Goal: Task Accomplishment & Management: Use online tool/utility

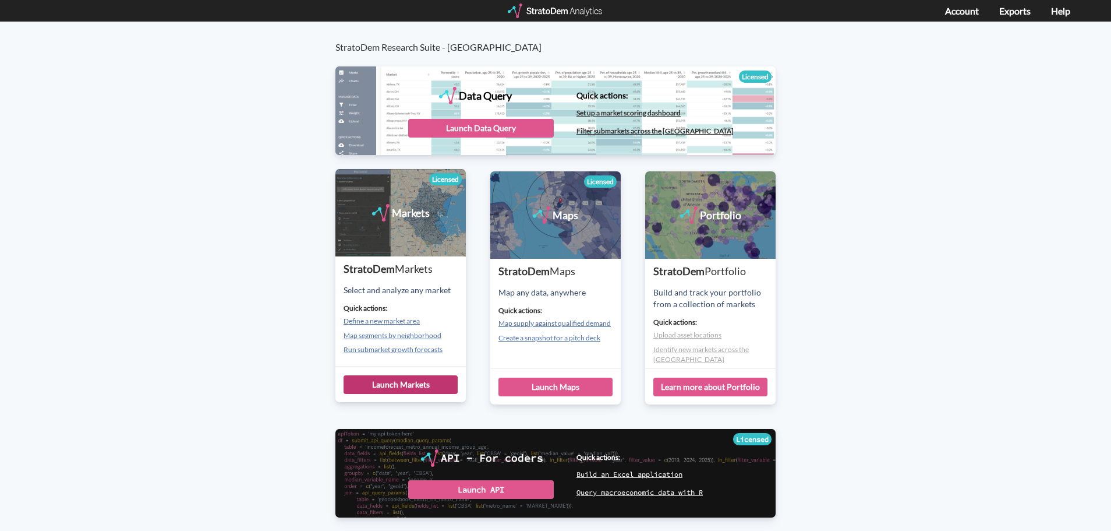
click at [409, 387] on div "Launch Markets" at bounding box center [401, 384] width 114 height 19
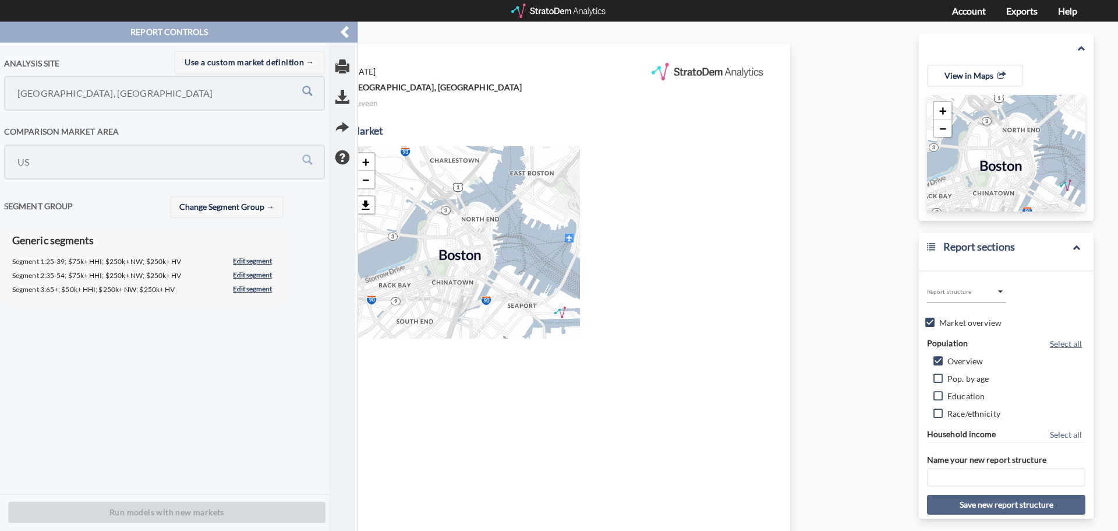
click at [174, 100] on input "Orange County, CA" at bounding box center [140, 93] width 250 height 22
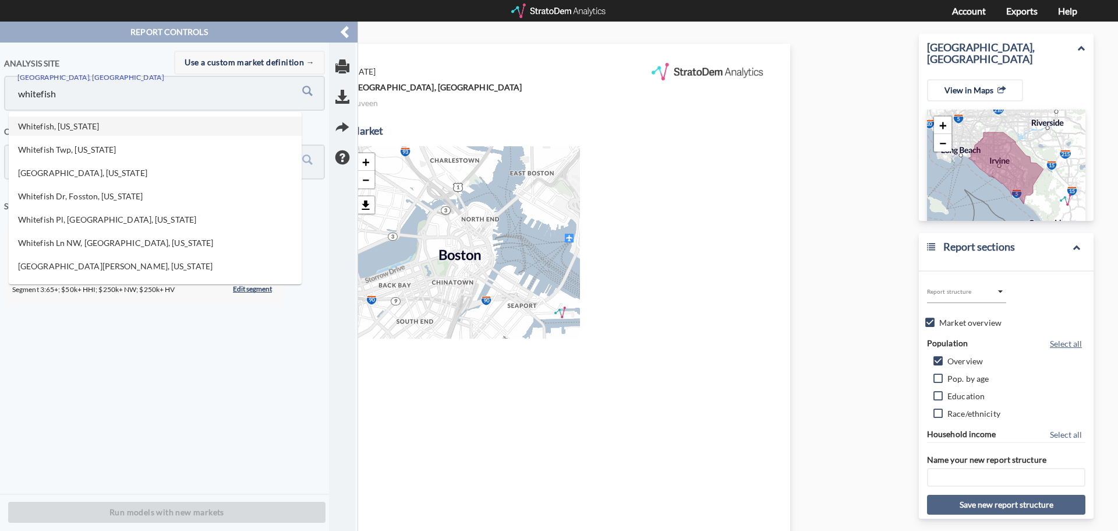
click at [146, 122] on li "Whitefish, Montana" at bounding box center [155, 125] width 293 height 19
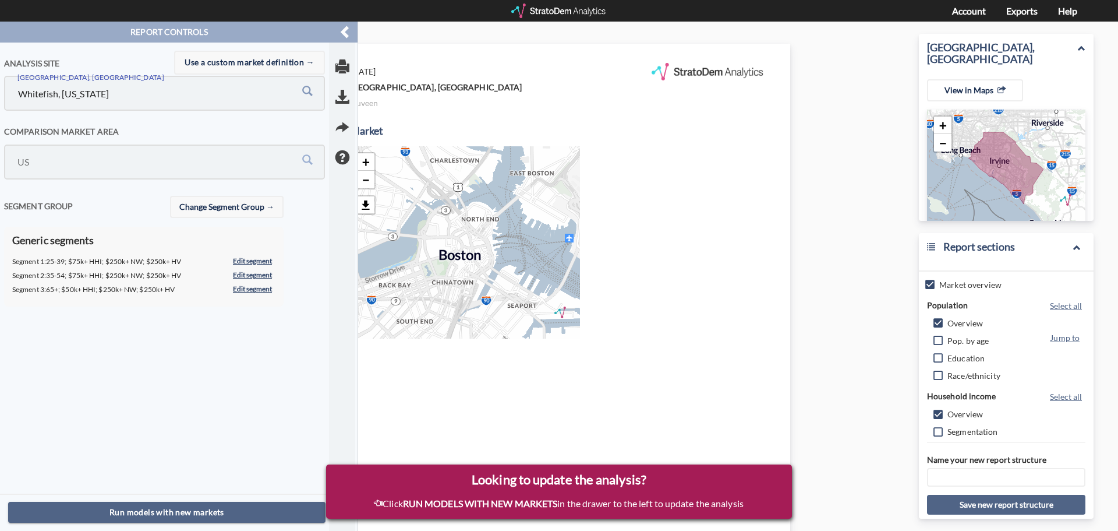
scroll to position [58, 0]
type input "Whitefish, Montana"
click at [932, 320] on input "Pop. by age" at bounding box center [938, 323] width 12 height 12
checkbox input "true"
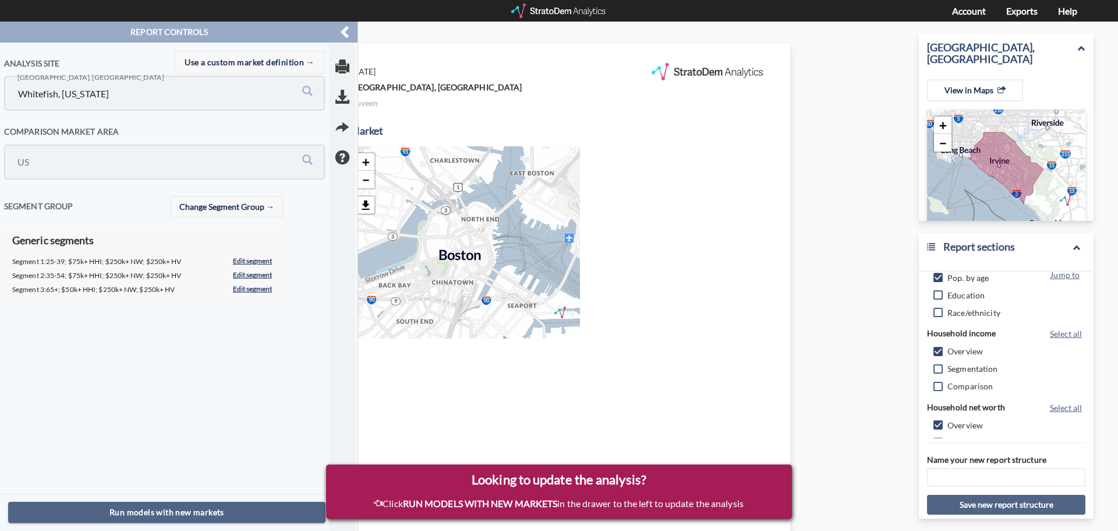
scroll to position [116, 0]
click at [948, 352] on span "Segmentation" at bounding box center [973, 353] width 51 height 12
click at [945, 352] on input "Segmentation" at bounding box center [938, 356] width 12 height 12
checkbox input "true"
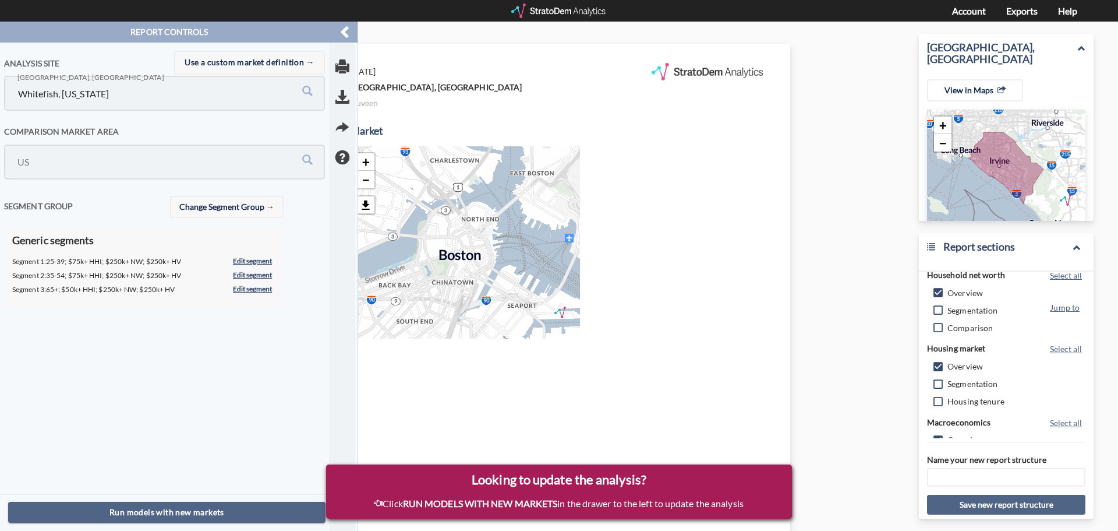
click at [959, 309] on span "Segmentation" at bounding box center [973, 310] width 51 height 12
click at [945, 309] on input "Segmentation" at bounding box center [938, 314] width 12 height 12
checkbox input "true"
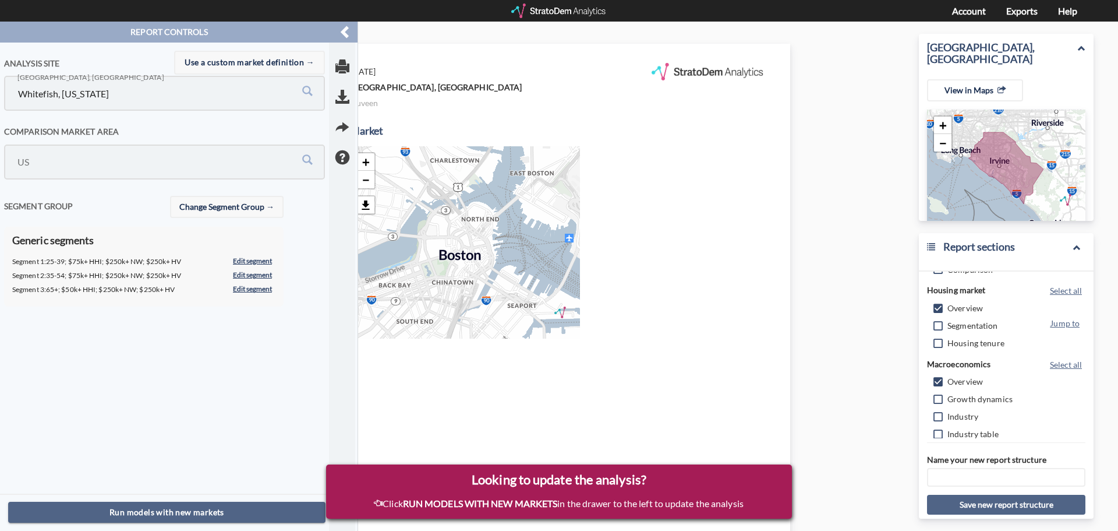
click at [967, 324] on span "Segmentation" at bounding box center [973, 325] width 51 height 12
click at [945, 324] on input "Segmentation" at bounding box center [938, 329] width 12 height 12
checkbox input "true"
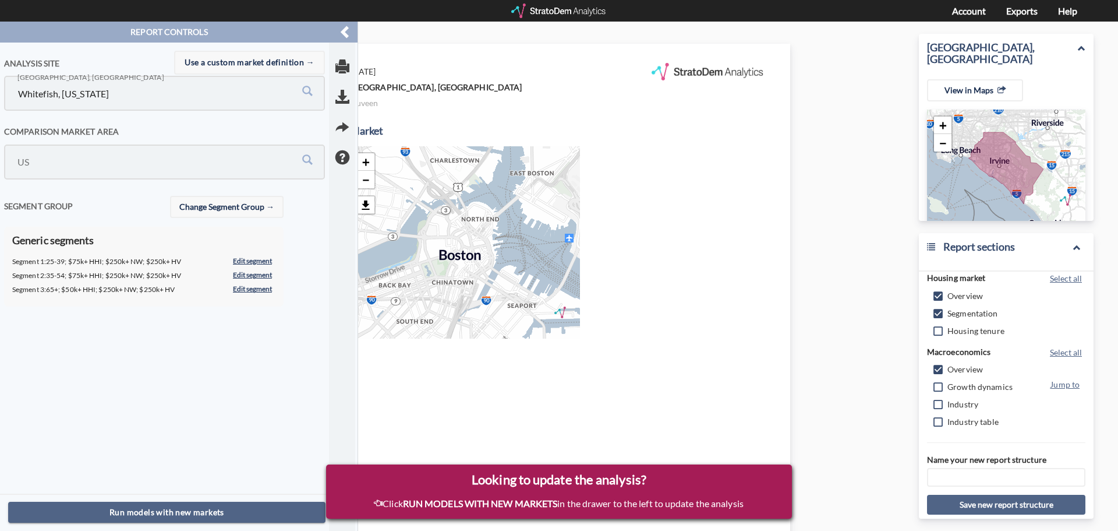
click at [971, 386] on span "Growth dynamics" at bounding box center [980, 386] width 65 height 12
click at [945, 386] on input "Growth dynamics" at bounding box center [938, 390] width 12 height 12
checkbox input "true"
click at [963, 403] on span "Industry" at bounding box center [963, 404] width 31 height 12
click at [945, 403] on input "Industry" at bounding box center [938, 407] width 12 height 12
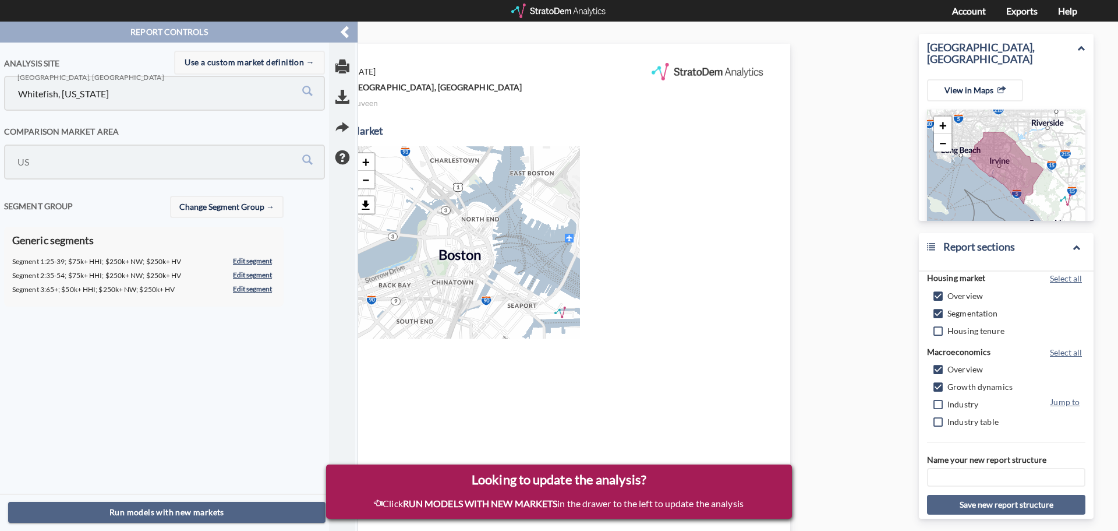
checkbox input "true"
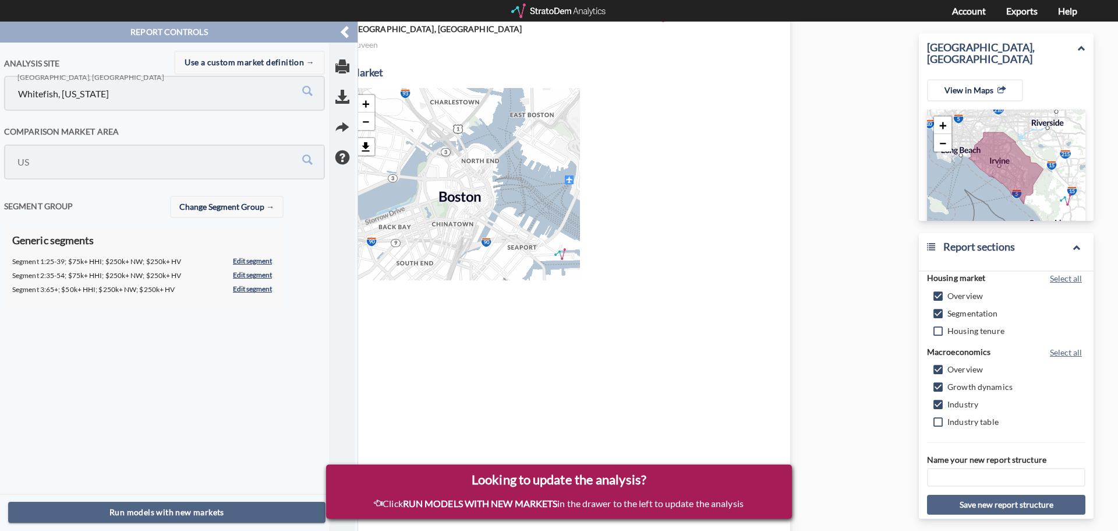
scroll to position [175, 0]
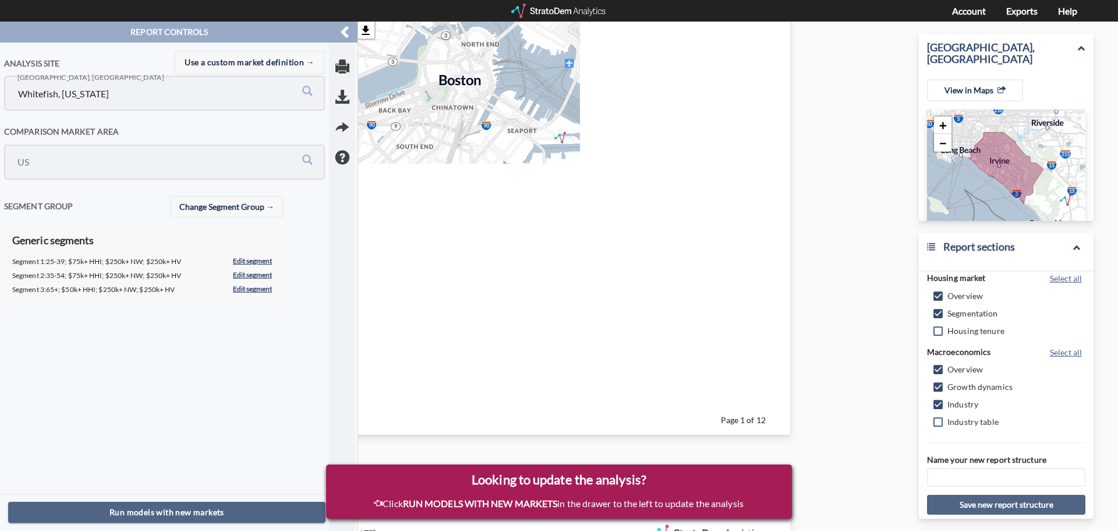
click at [996, 475] on input "text" at bounding box center [1006, 477] width 158 height 19
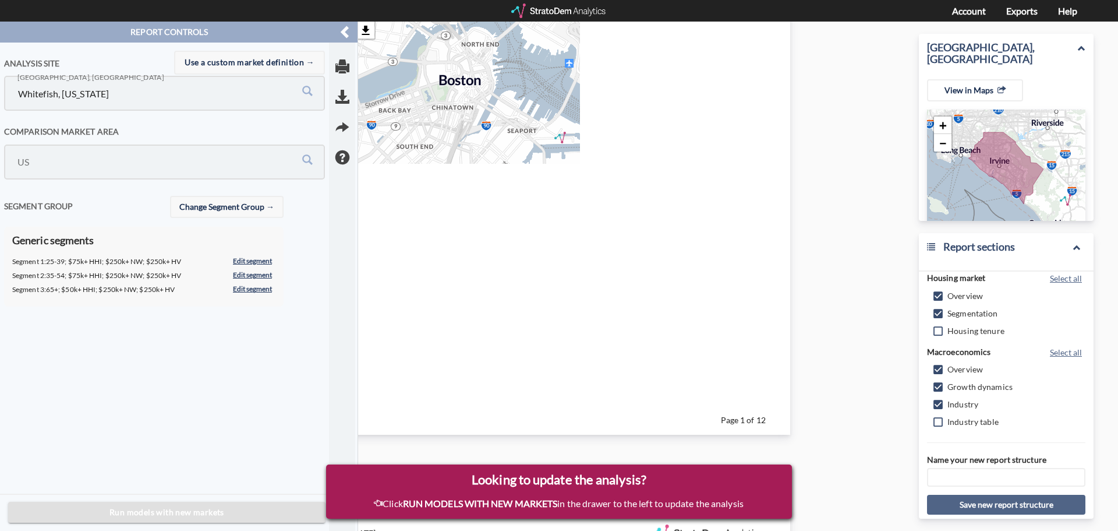
click at [229, 511] on span "Run models with new markets" at bounding box center [166, 512] width 299 height 15
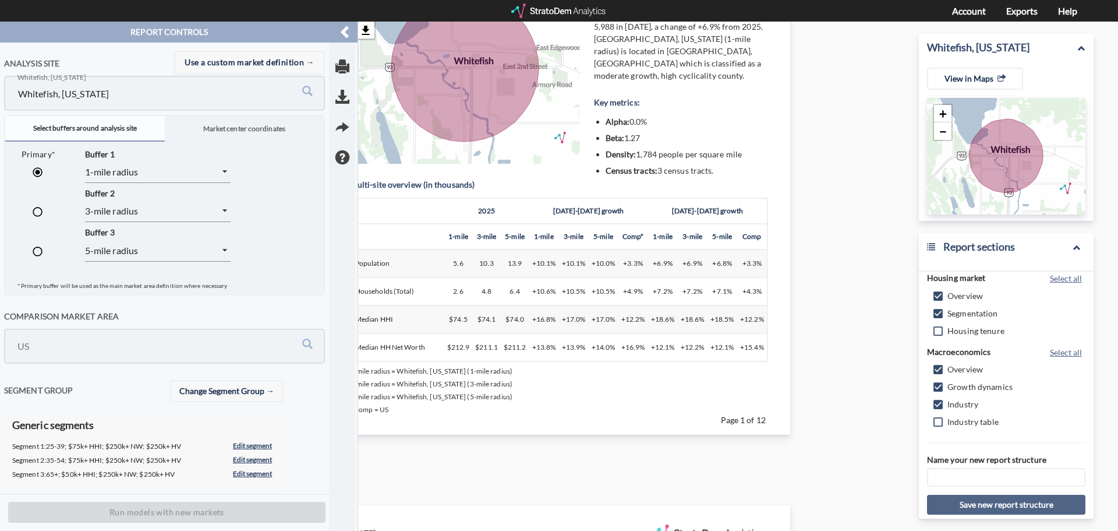
click at [999, 471] on input "text" at bounding box center [1006, 477] width 158 height 19
type input "Whitefish MT report"
click at [980, 78] on button "View in Maps" at bounding box center [975, 79] width 96 height 22
click at [1024, 505] on button "Save new report structure" at bounding box center [1006, 504] width 158 height 20
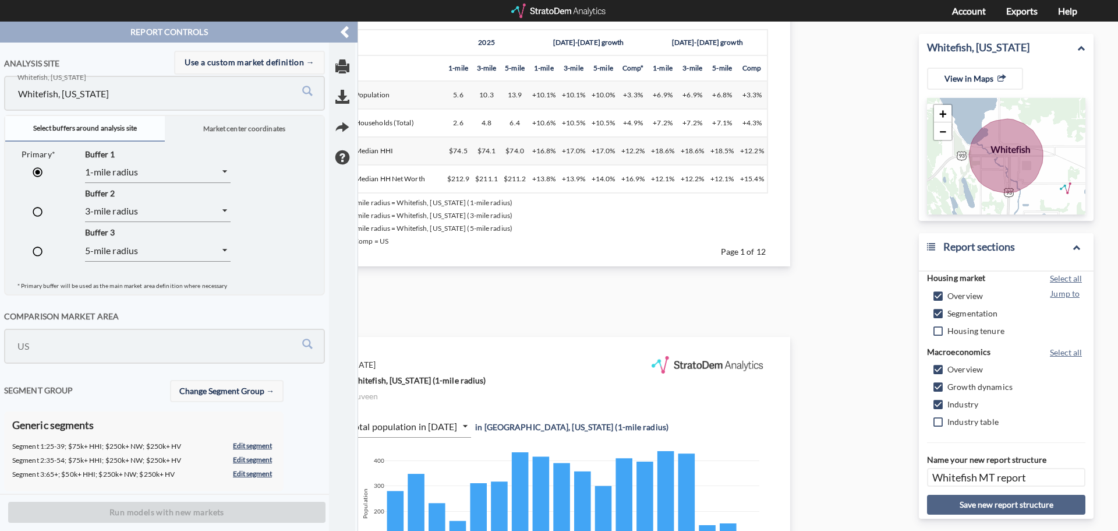
scroll to position [466, 0]
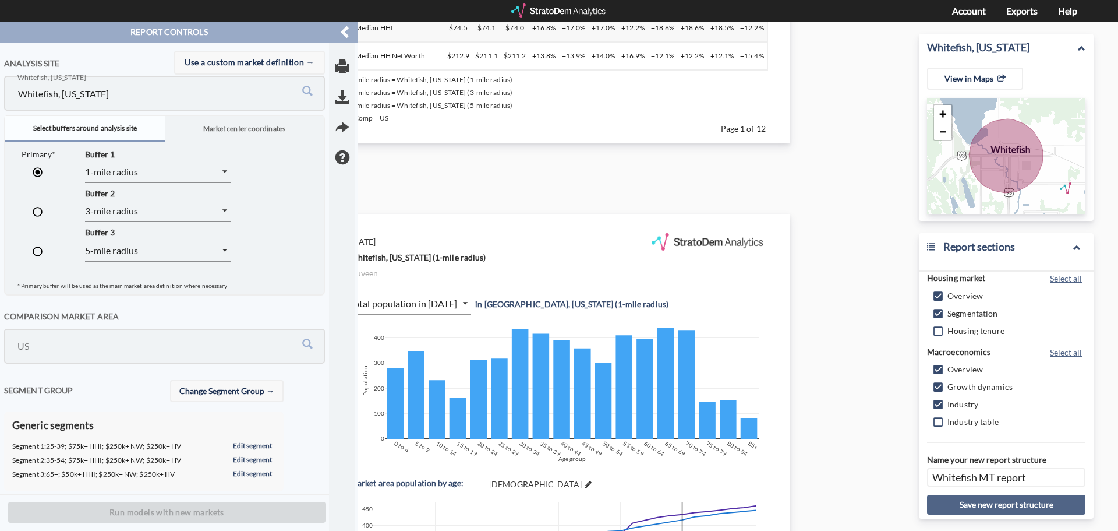
click at [38, 213] on input "radio" at bounding box center [37, 214] width 25 height 25
radio input "true"
radio input "false"
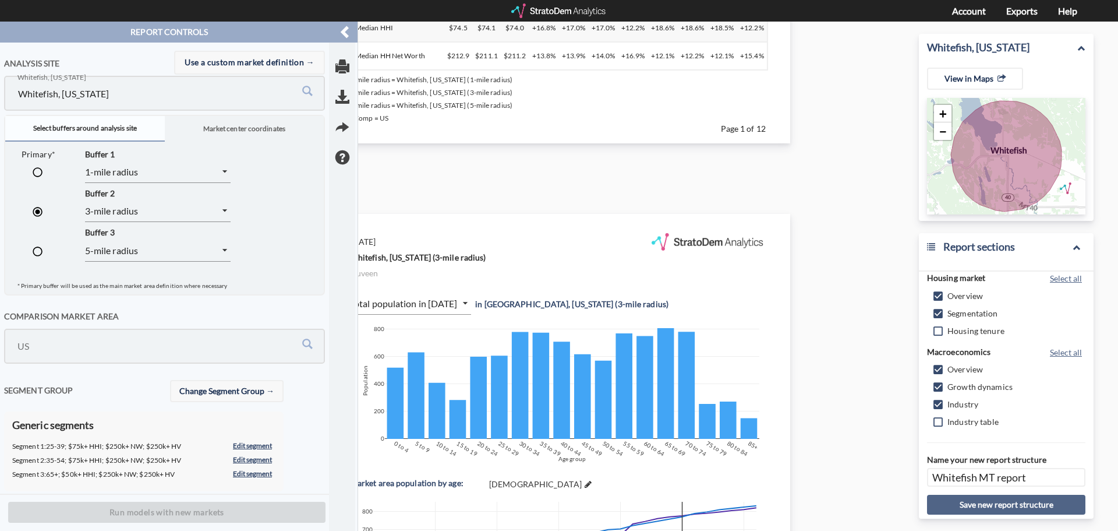
click at [349, 32] on span at bounding box center [345, 32] width 15 height 21
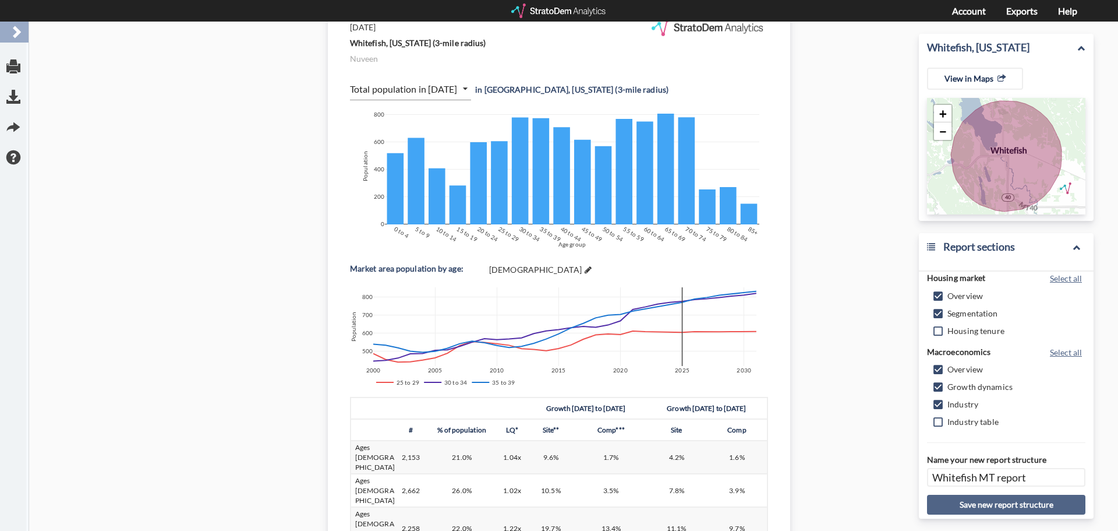
scroll to position [699, 0]
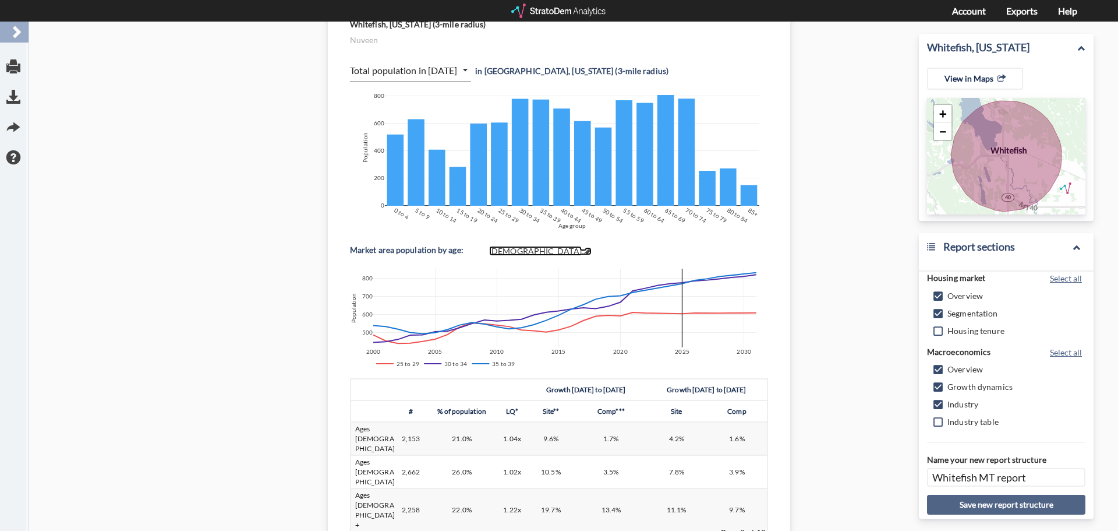
click at [585, 250] on span at bounding box center [588, 251] width 7 height 8
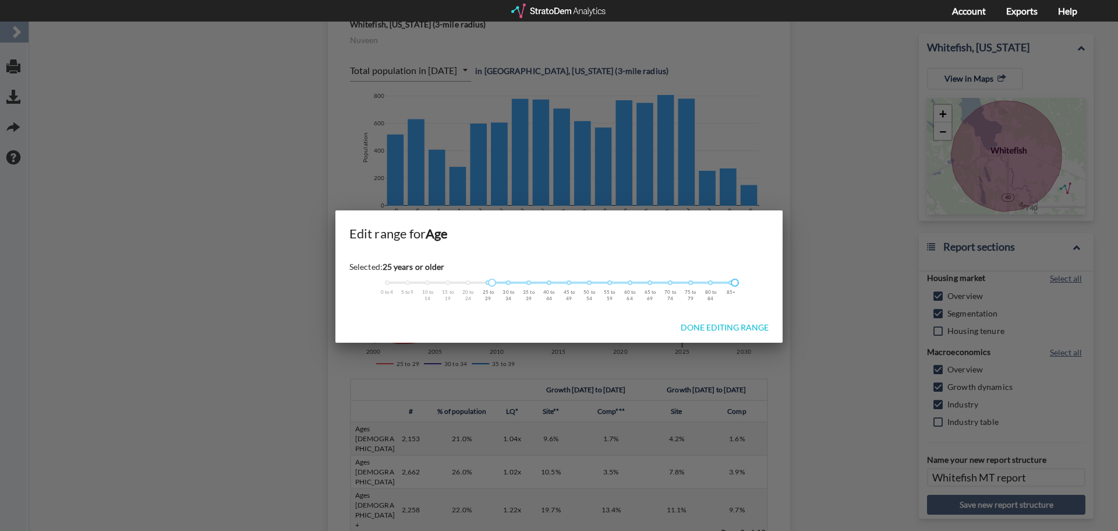
drag, startPoint x: 535, startPoint y: 282, endPoint x: 739, endPoint y: 284, distance: 203.9
click at [739, 284] on div at bounding box center [735, 282] width 8 height 8
drag, startPoint x: 492, startPoint y: 281, endPoint x: 691, endPoint y: 307, distance: 200.3
click at [691, 307] on div "Selected: 75 years or older 0 to 4 5 to 9 10 to 14 15 to 19 20 to 24 25 to 29 3…" at bounding box center [558, 284] width 447 height 58
click at [739, 327] on span "Done editing range" at bounding box center [725, 327] width 107 height 10
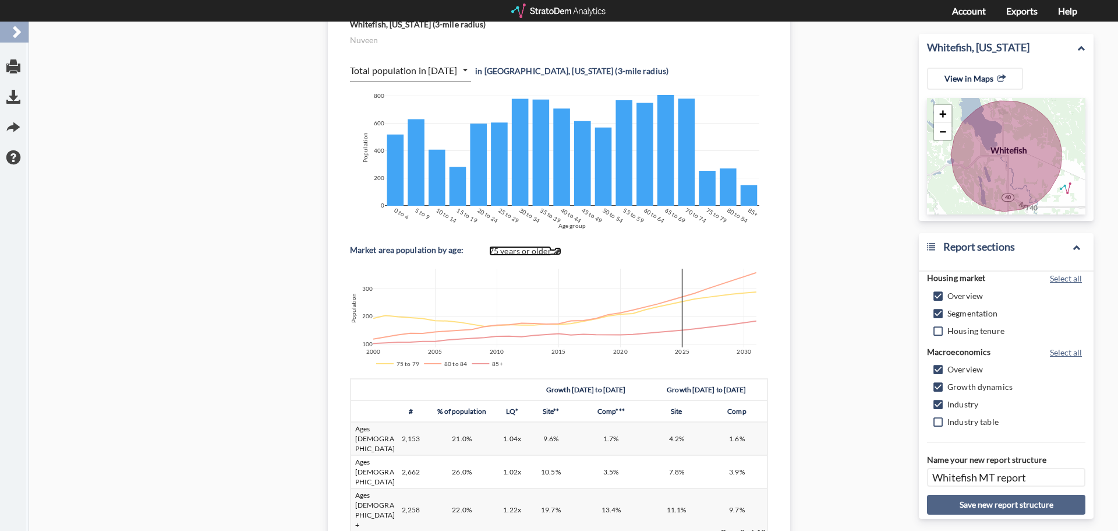
click at [554, 251] on span at bounding box center [557, 251] width 7 height 8
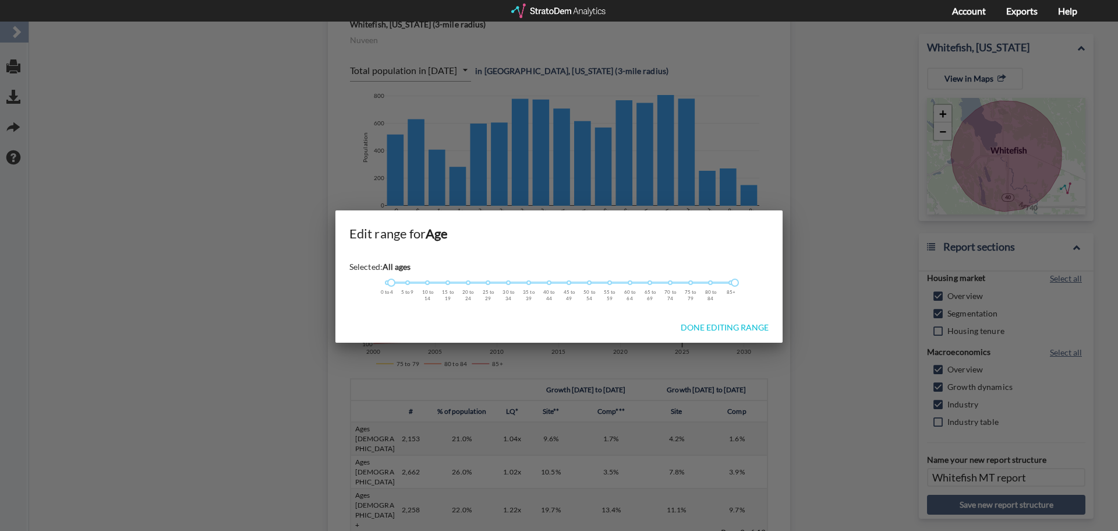
drag, startPoint x: 692, startPoint y: 284, endPoint x: 536, endPoint y: 285, distance: 156.7
click at [350, 286] on div "Selected: All ages 0 to 4 5 to 9 10 to 14 15 to 19 20 to 24 25 to 29 30 to 34 3…" at bounding box center [558, 273] width 419 height 26
click at [753, 326] on span "Done editing range" at bounding box center [725, 327] width 107 height 10
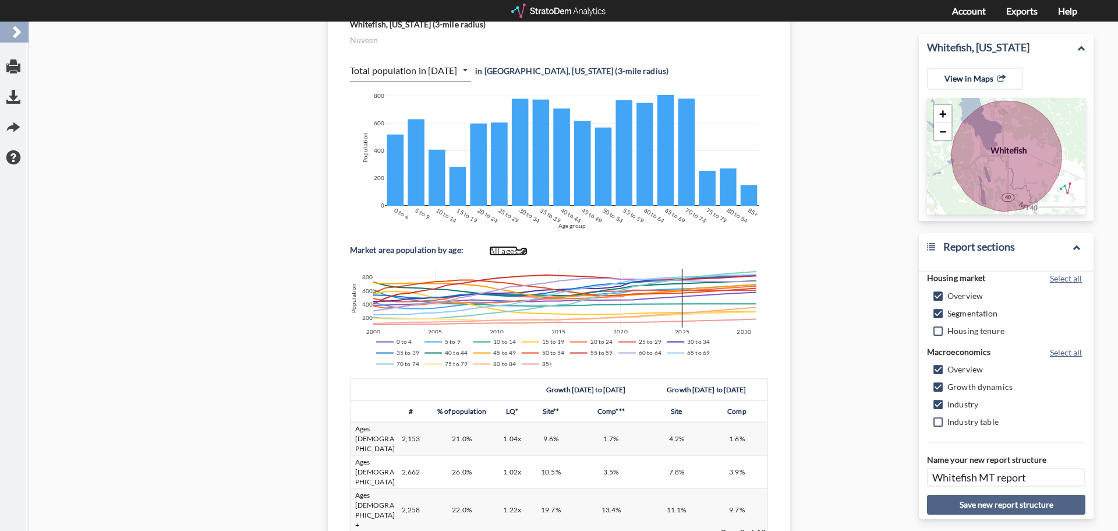
click at [506, 249] on span "All ages" at bounding box center [503, 251] width 29 height 10
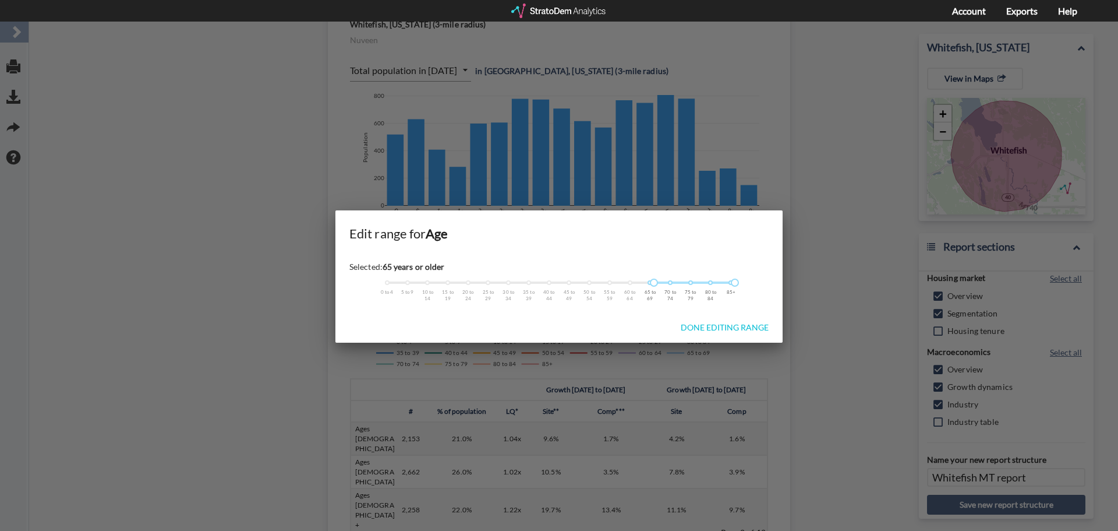
drag, startPoint x: 390, startPoint y: 283, endPoint x: 644, endPoint y: 286, distance: 253.9
click at [644, 286] on div "0 to 4 5 to 9 10 to 14 15 to 19 20 to 24 25 to 29 30 to 34 35 to 39 40 to 44 45…" at bounding box center [559, 282] width 344 height 8
click at [713, 331] on span "Done editing range" at bounding box center [725, 327] width 107 height 10
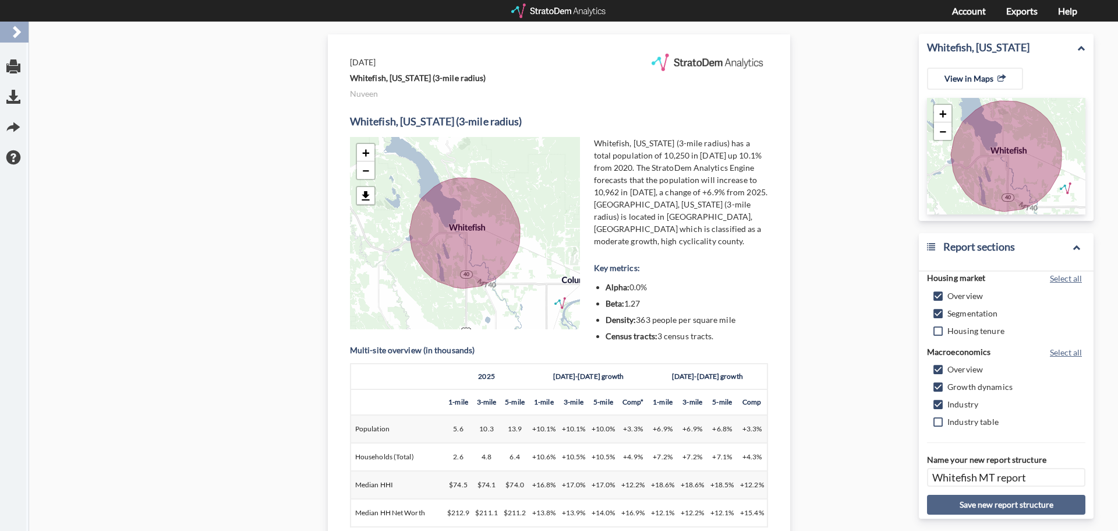
scroll to position [0, 0]
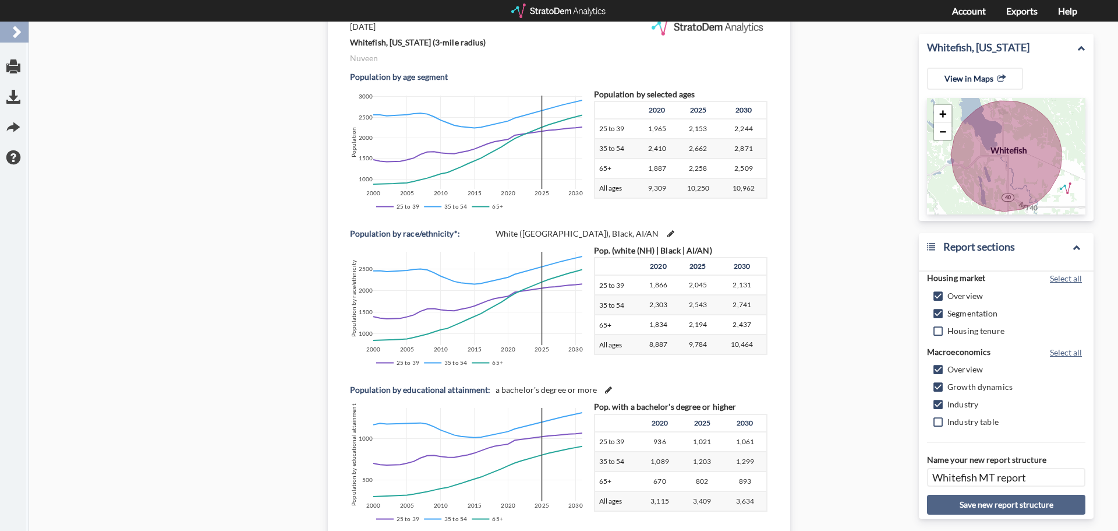
scroll to position [1573, 0]
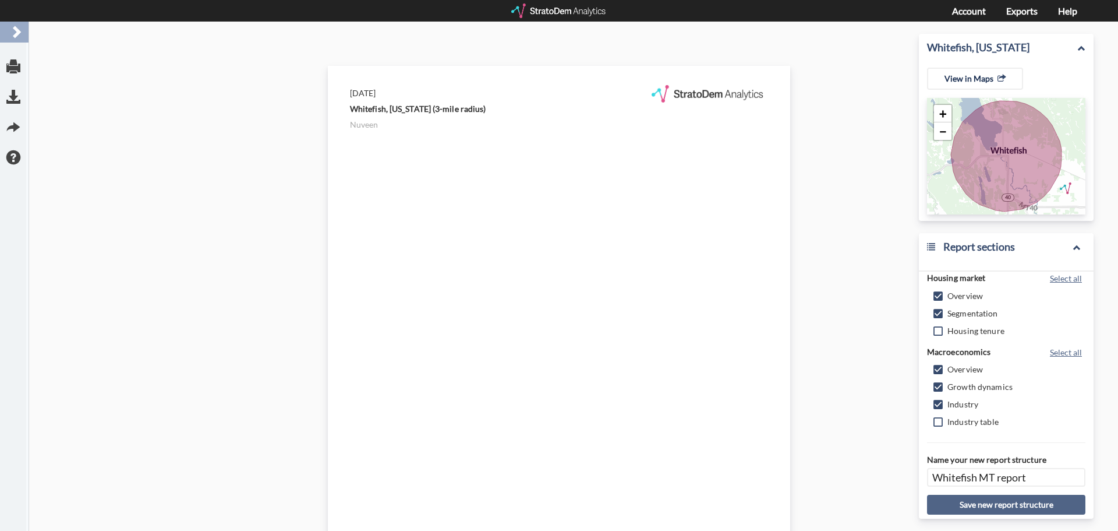
scroll to position [4601, 0]
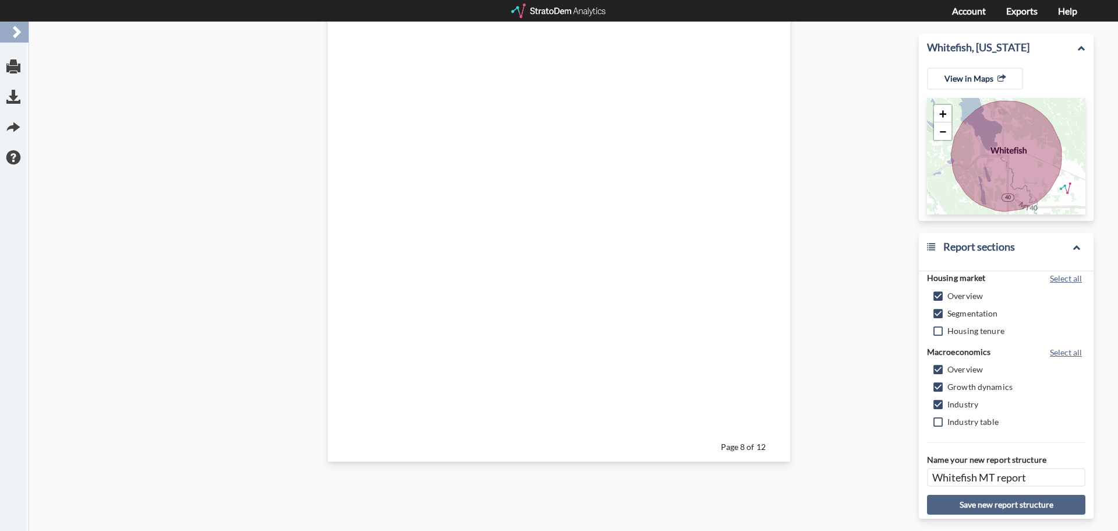
click at [16, 96] on span "button" at bounding box center [13, 97] width 14 height 14
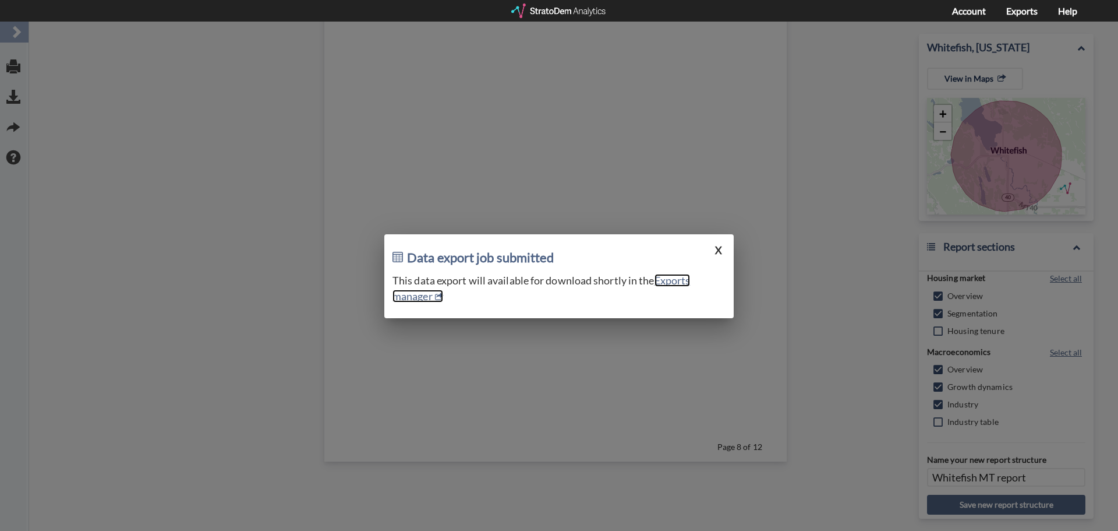
click at [675, 278] on link "Exports manager" at bounding box center [542, 288] width 298 height 29
click at [719, 249] on button "X" at bounding box center [719, 250] width 14 height 16
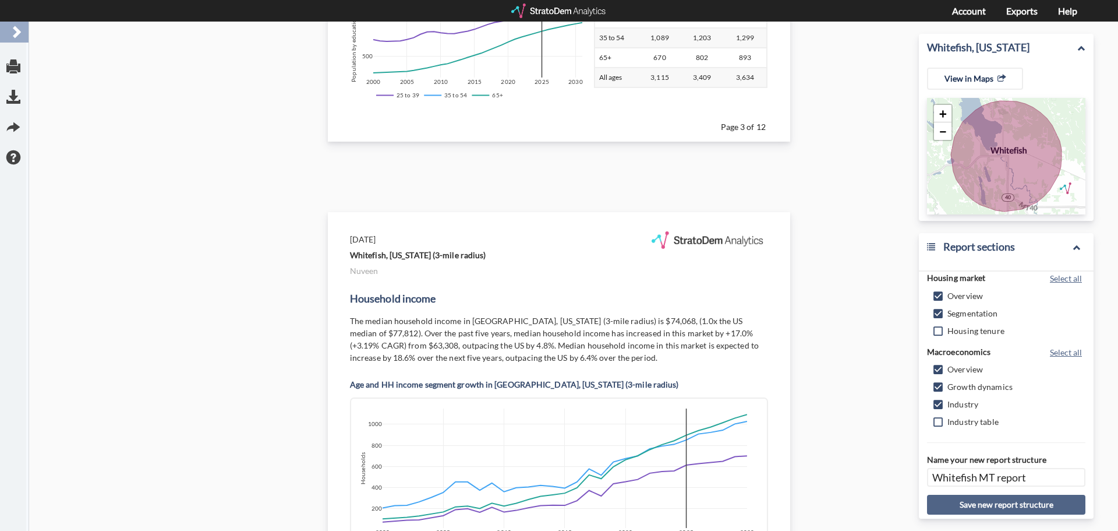
scroll to position [1514, 0]
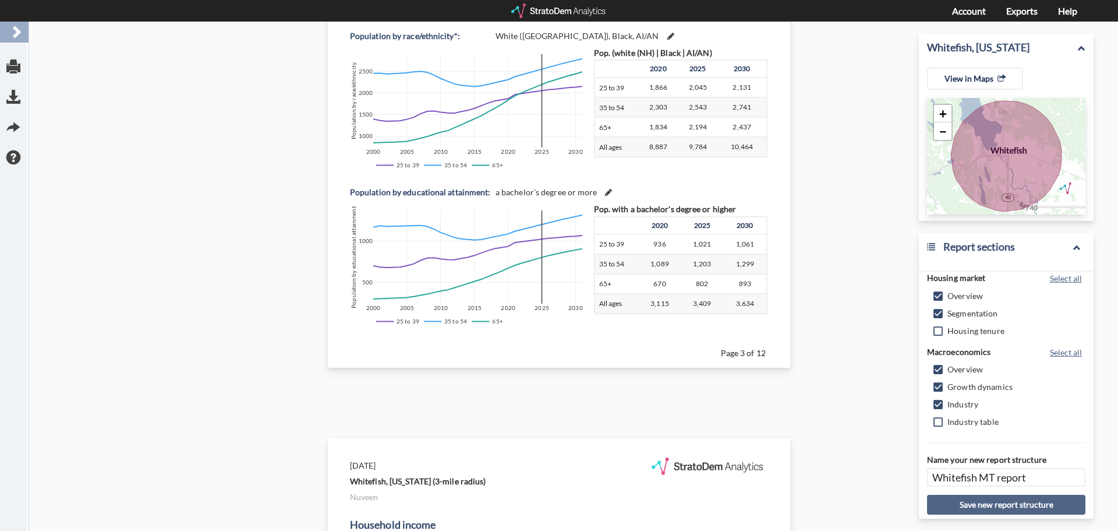
click at [556, 6] on div at bounding box center [559, 10] width 96 height 15
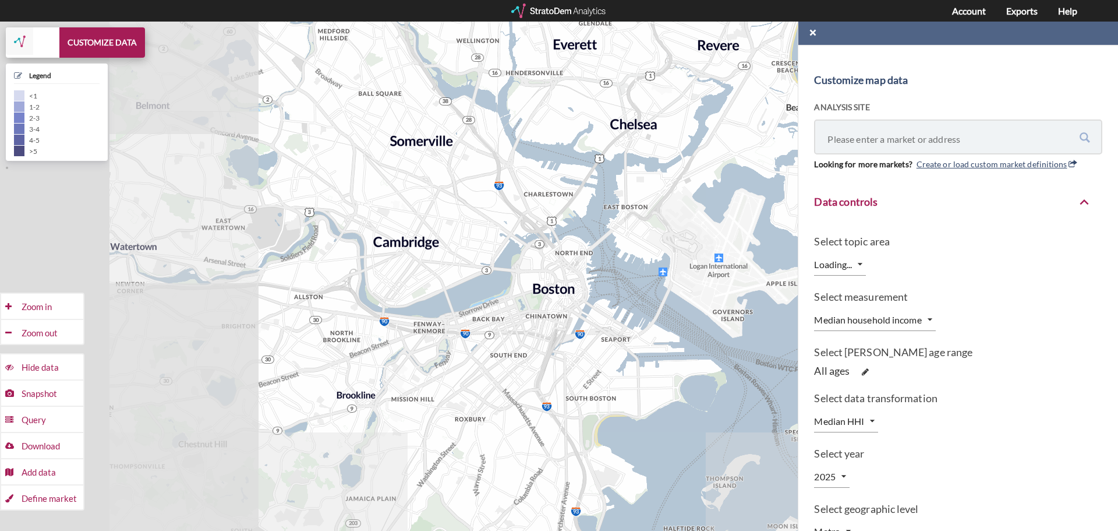
type input "GEOID11"
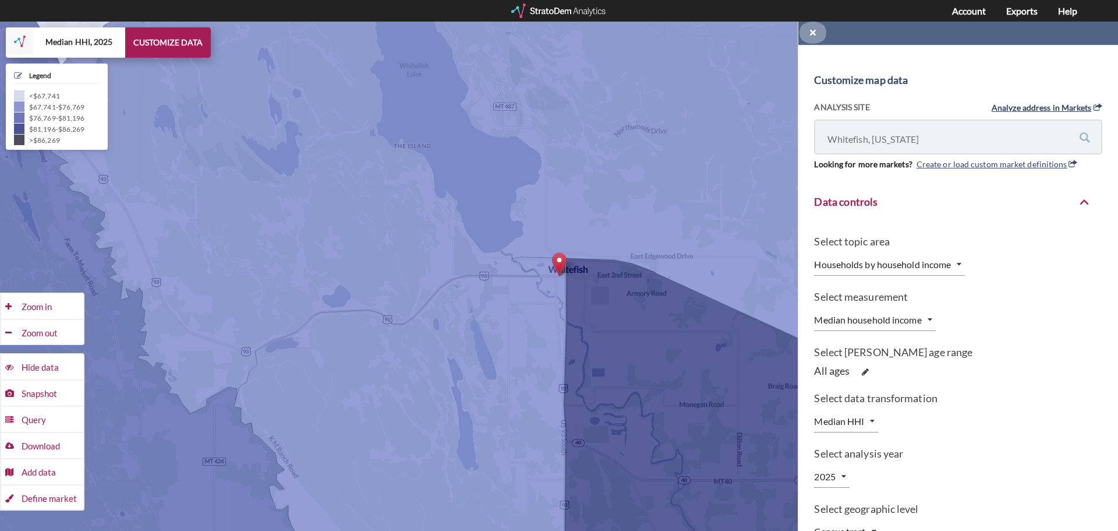
click at [812, 30] on span "button" at bounding box center [813, 33] width 8 height 8
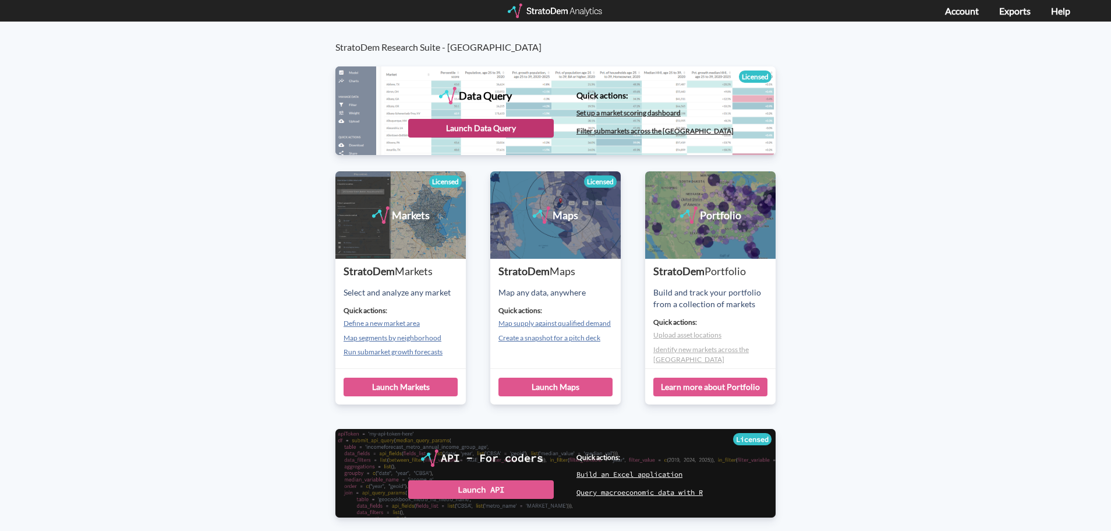
click at [477, 131] on div "Launch Data Query" at bounding box center [481, 128] width 146 height 19
click at [455, 132] on div "Launch Data Query" at bounding box center [481, 128] width 146 height 19
click at [483, 126] on div "Launch Data Query" at bounding box center [481, 128] width 146 height 19
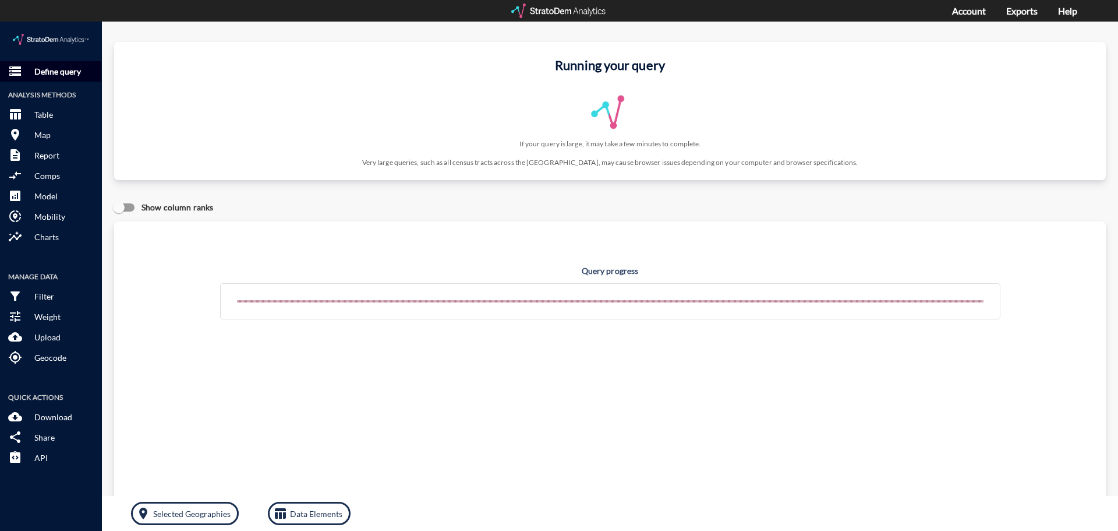
click p "Define query"
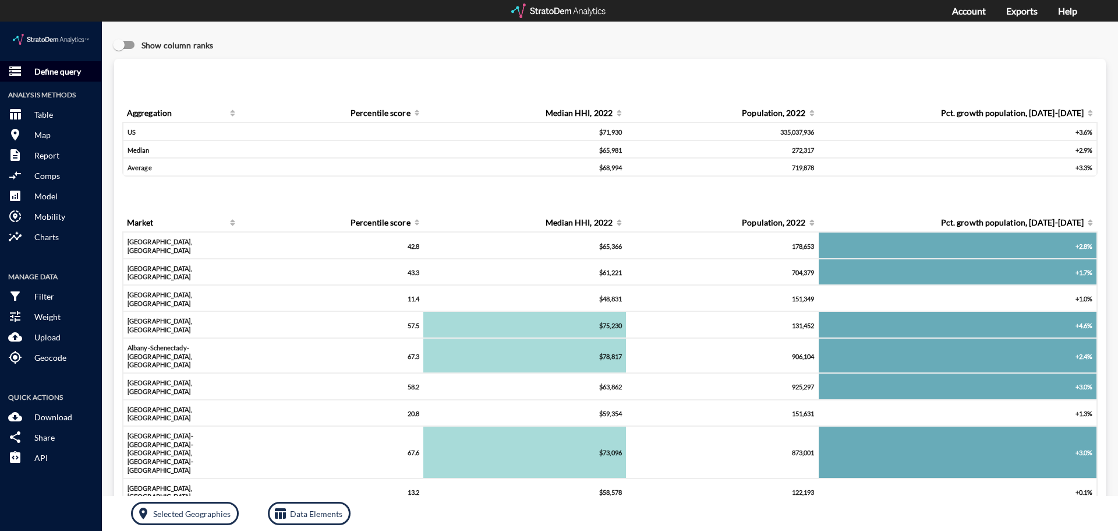
click p "Define query"
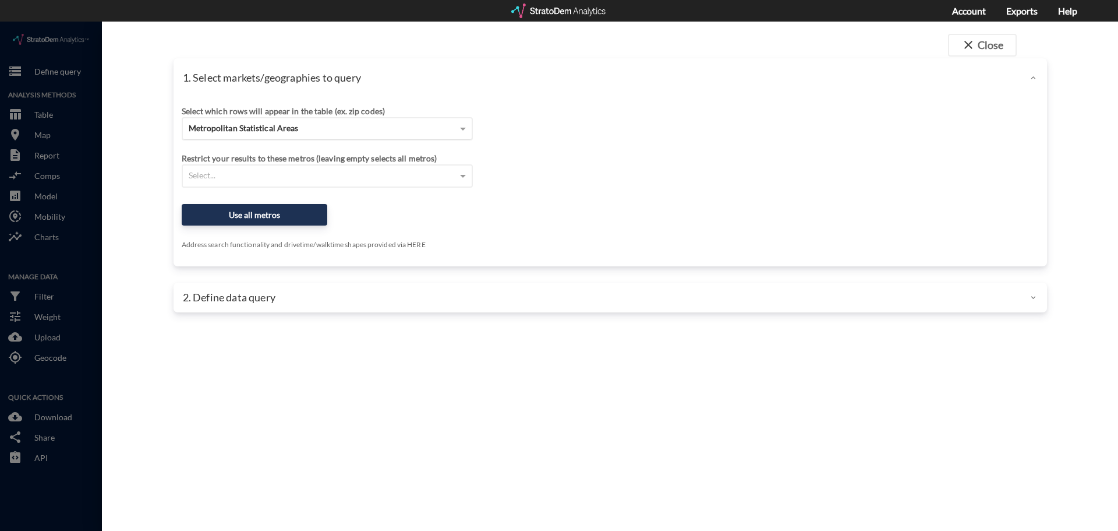
click span "Metropolitan Statistical Areas"
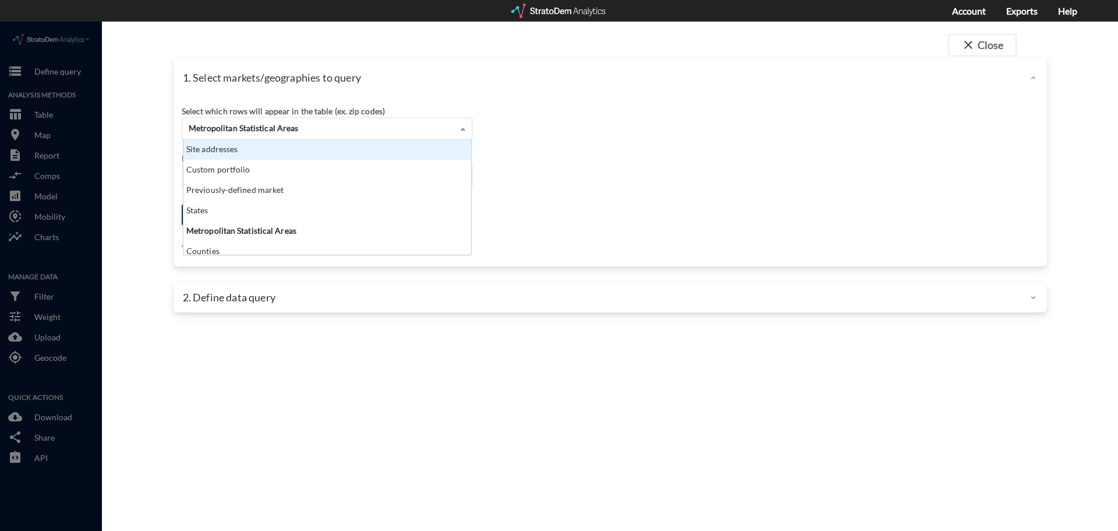
scroll to position [107, 281]
click div "Site addresses"
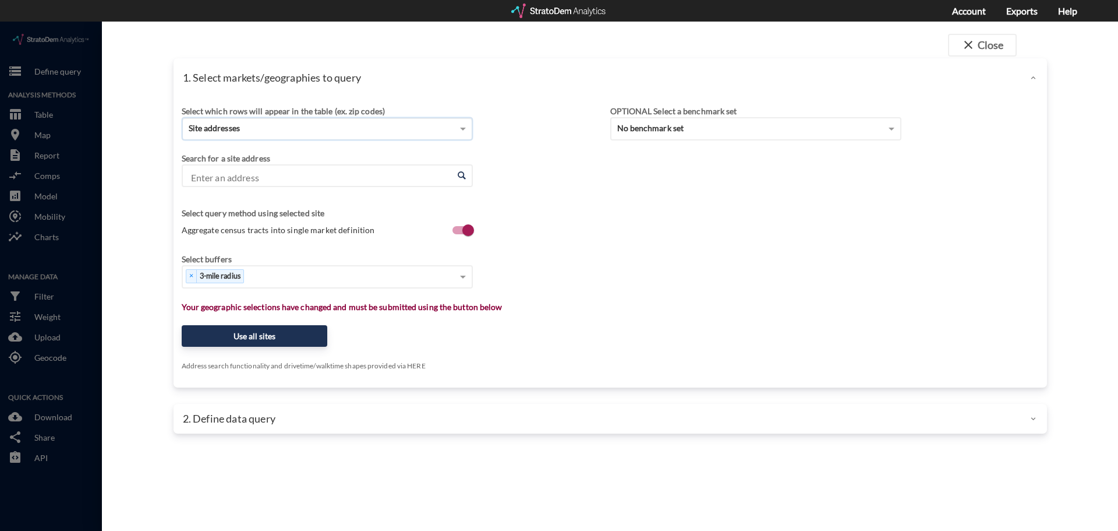
click input "Enter an address"
paste input "1001 River Lakes Pkwy, Whitefish, MT 59937"
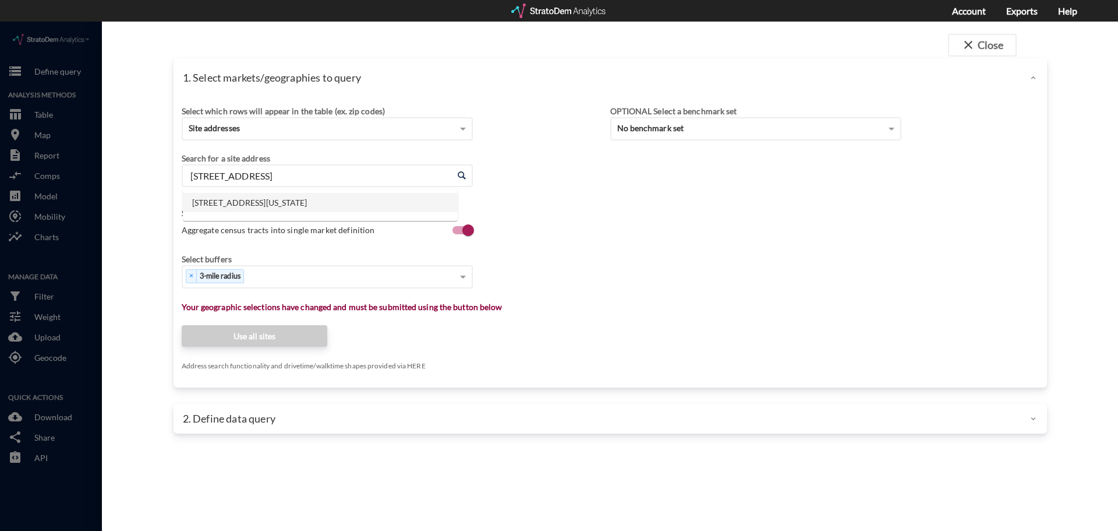
click li "1001 River Lakes Pkwy, Whitefish, Montana"
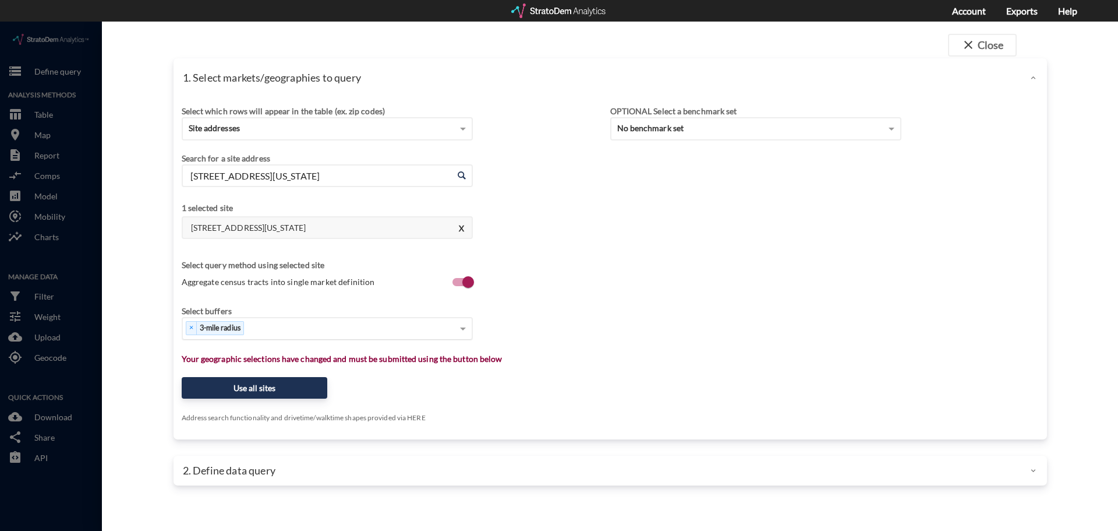
type input "1001 River Lakes Pkwy, Whitefish, Montana"
click div "× 3-mile radius"
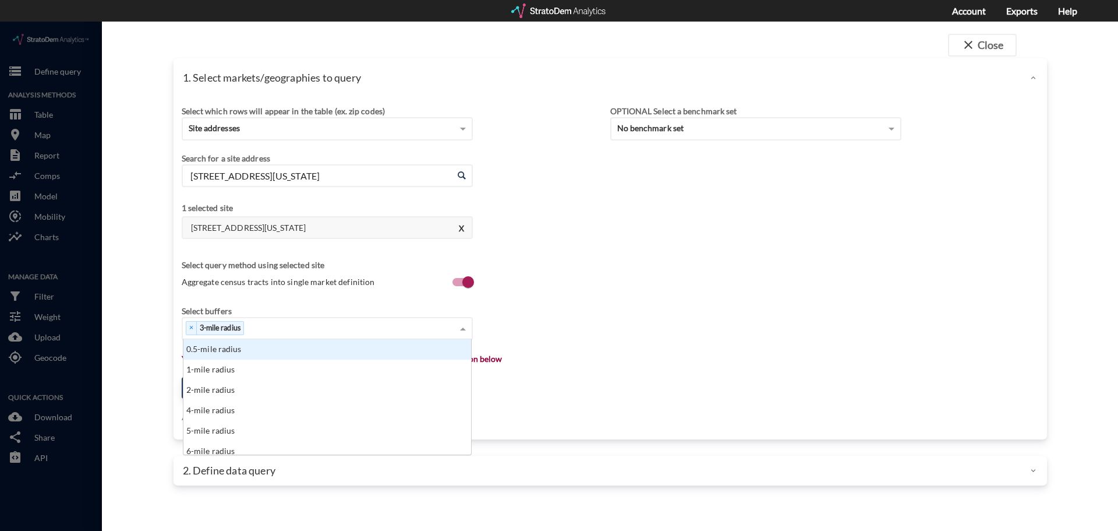
click div "close Close 1. Select markets/geographies to query Select which rows will appea…"
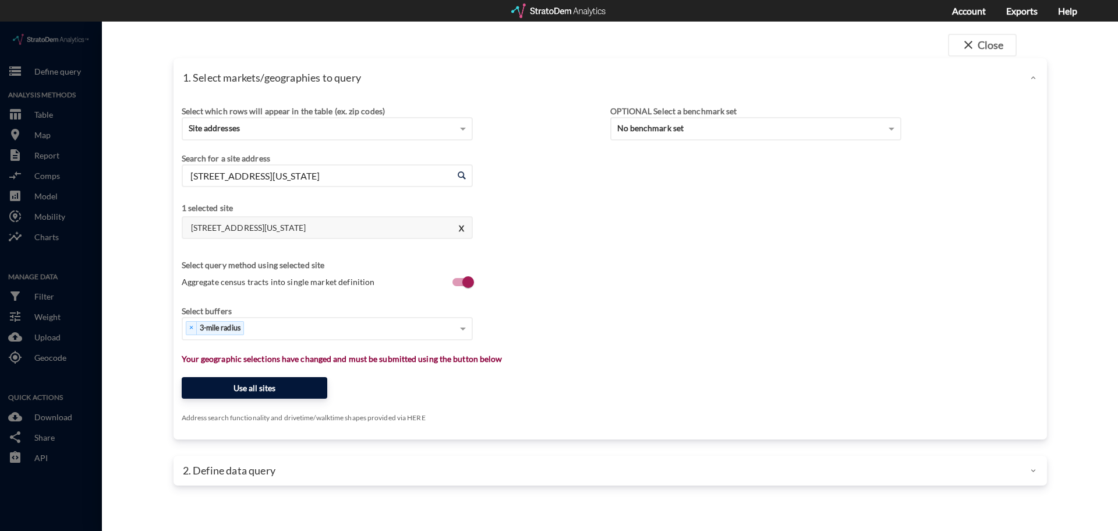
click button "Use all sites"
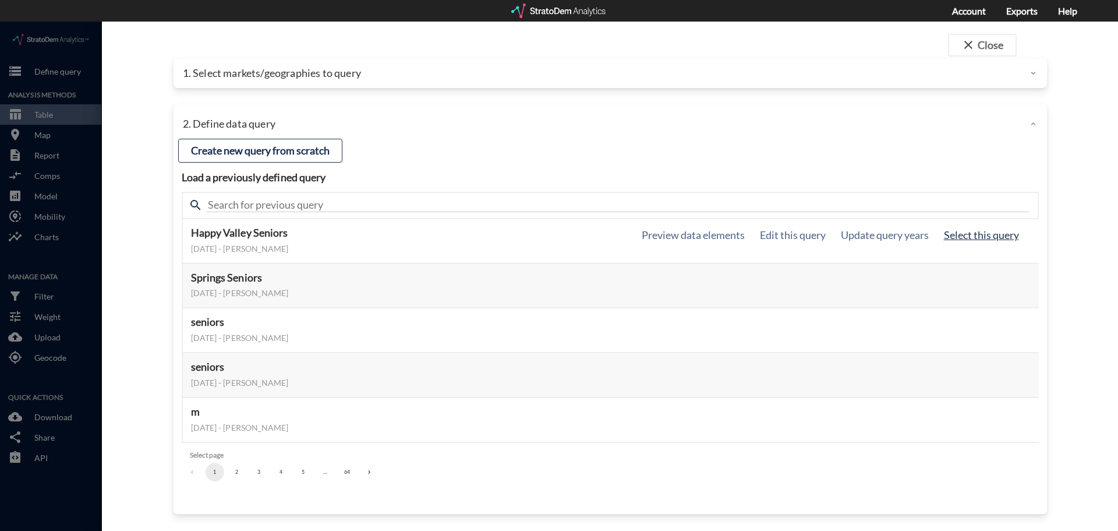
click button "Select this query"
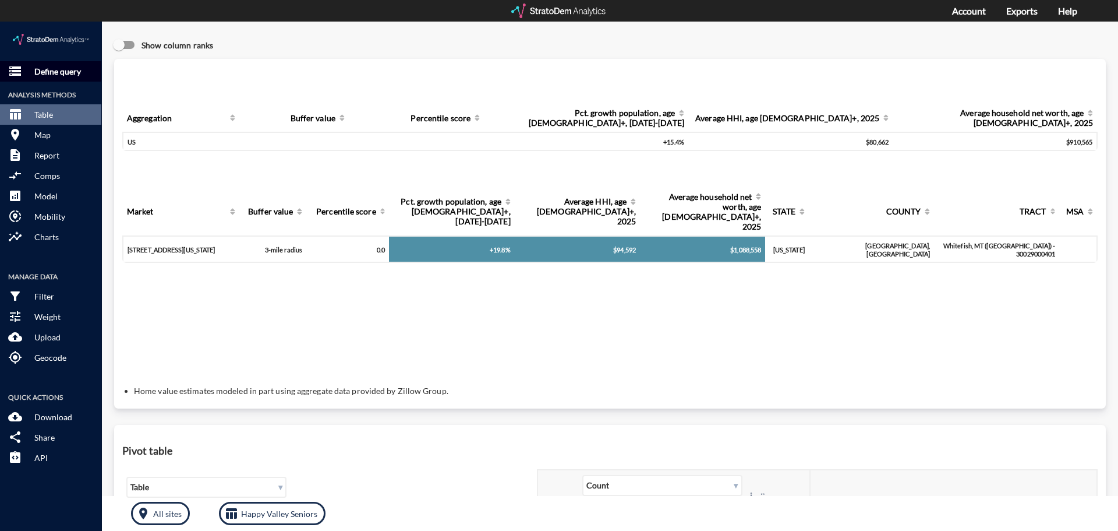
click p "Define query"
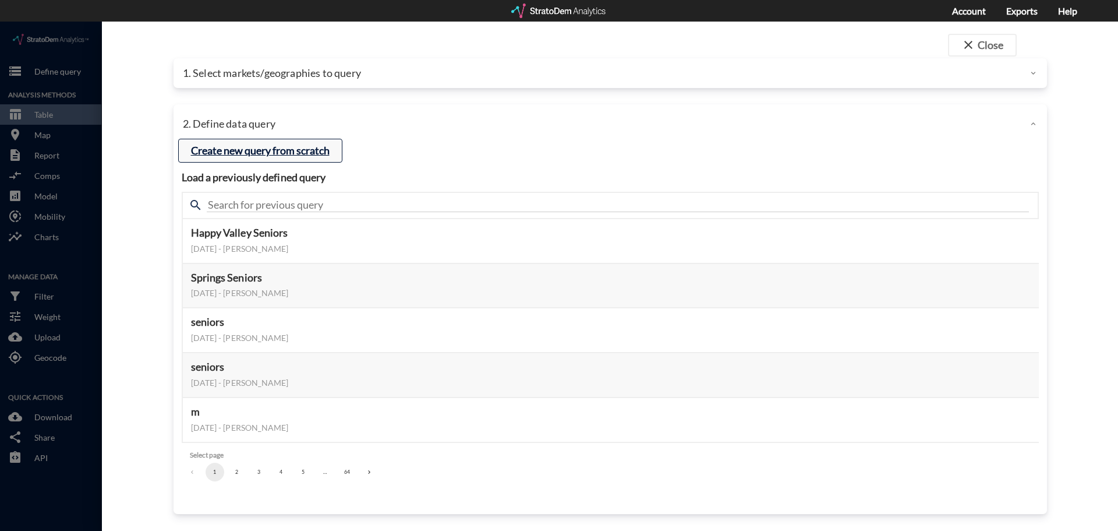
click button "Create new query from scratch"
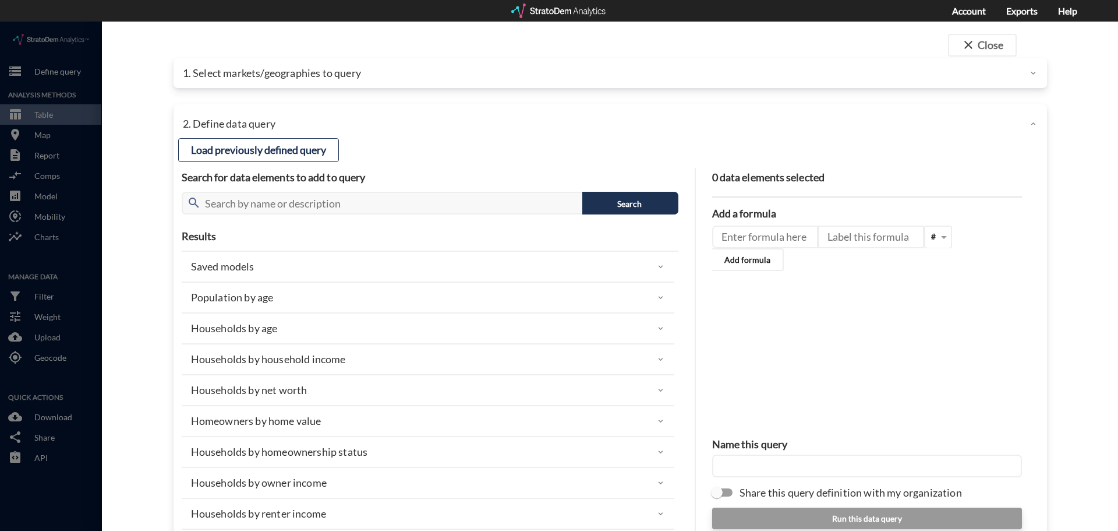
click p "1. Select markets/geographies to query"
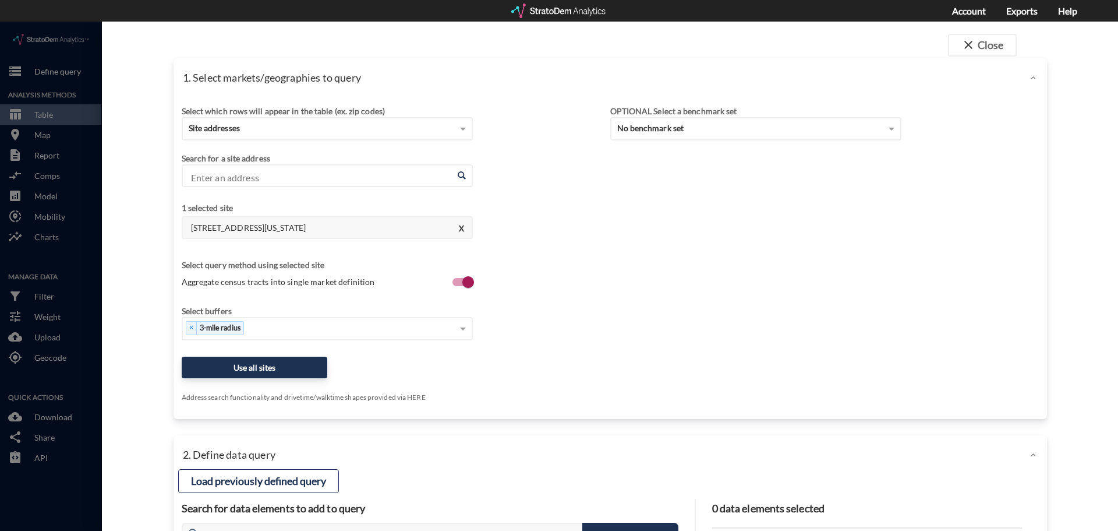
click input "Enter an address"
paste input "1001 River Lakes Pkwy, Whitefish, Montana"
click li "1001 River Lakes Pkwy, Whitefish, Montana"
type input "1001 River Lakes Pkwy, Whitefish, Montana"
click button "Use all sites"
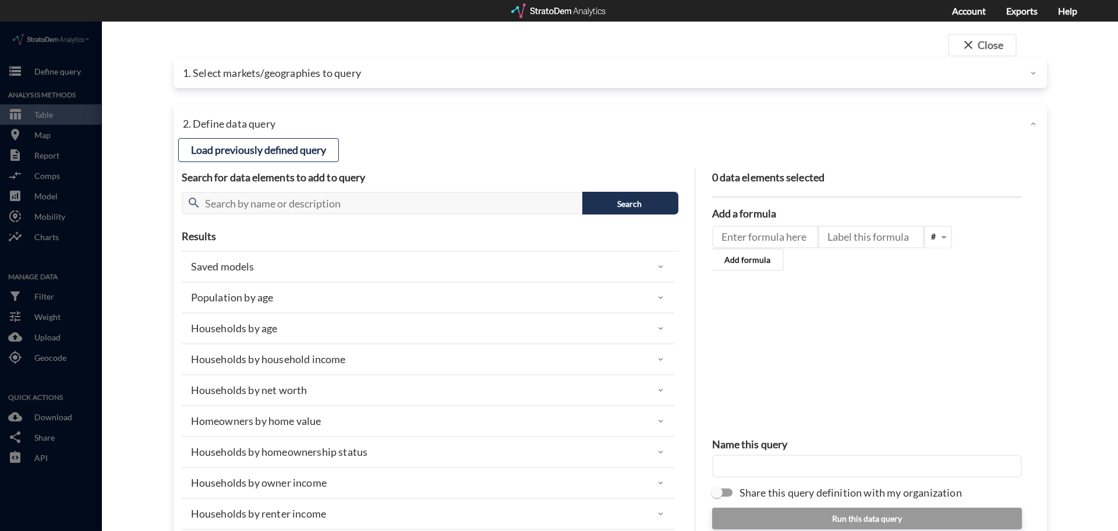
click div "Population by age"
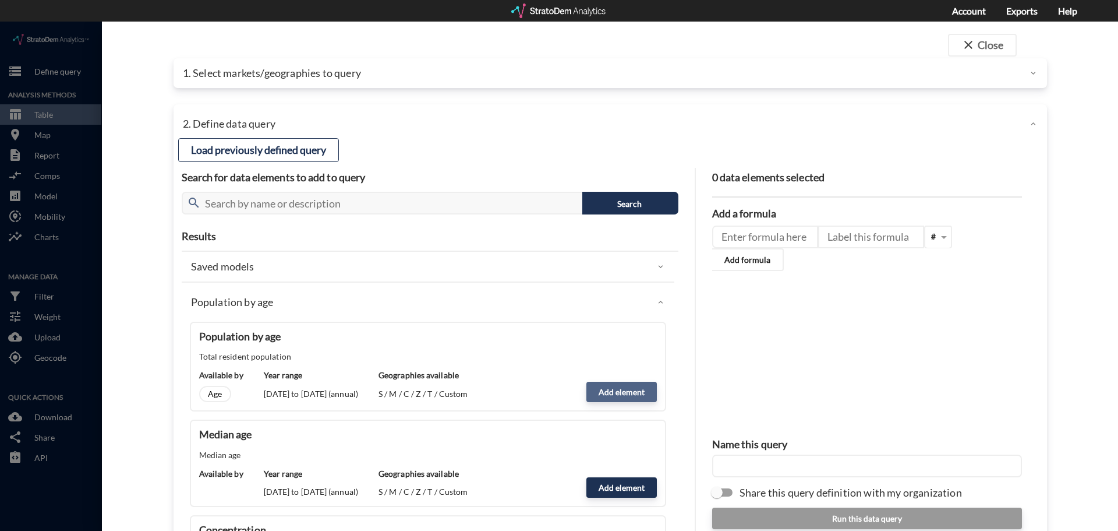
click button "Add element"
type input "POPULATION"
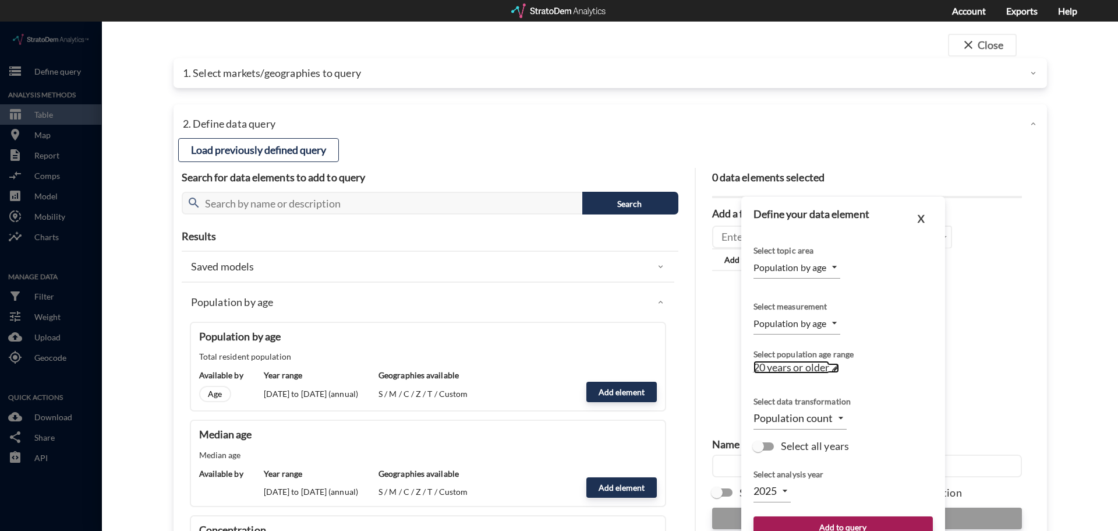
click span "20 years or older"
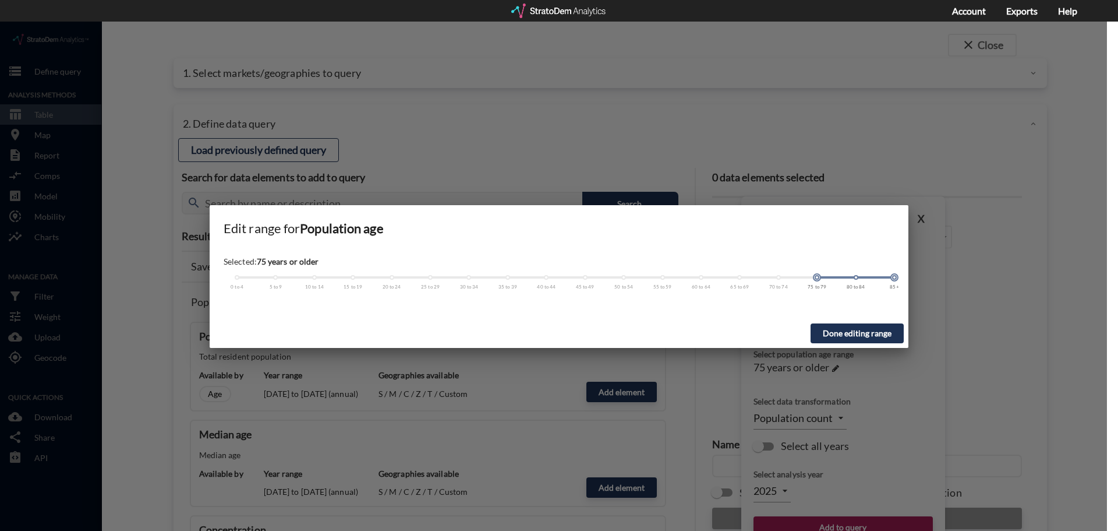
drag, startPoint x: 394, startPoint y: 257, endPoint x: 814, endPoint y: 263, distance: 420.6
click div "0 to 4 5 to 9 10 to 14 15 to 19 20 to 24 25 to 29 30 to 34 35 to 39 40 to 44 45…"
click button "Done editing range"
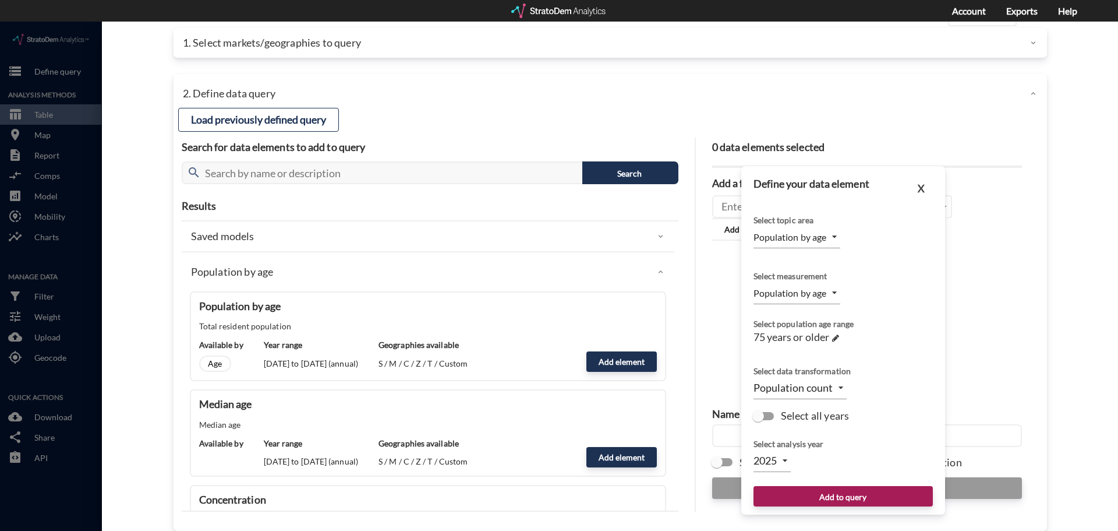
scroll to position [47, 0]
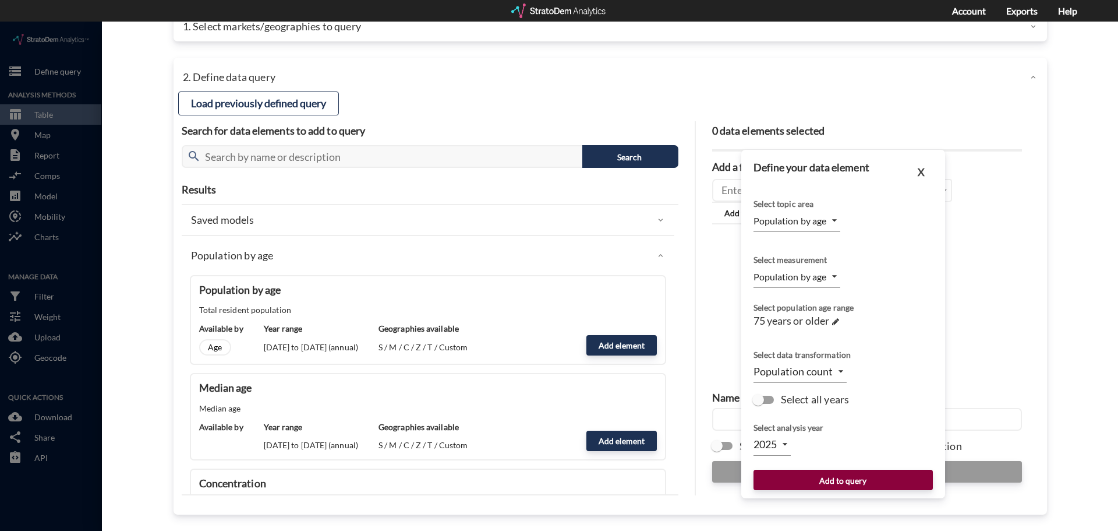
click button "Add to query"
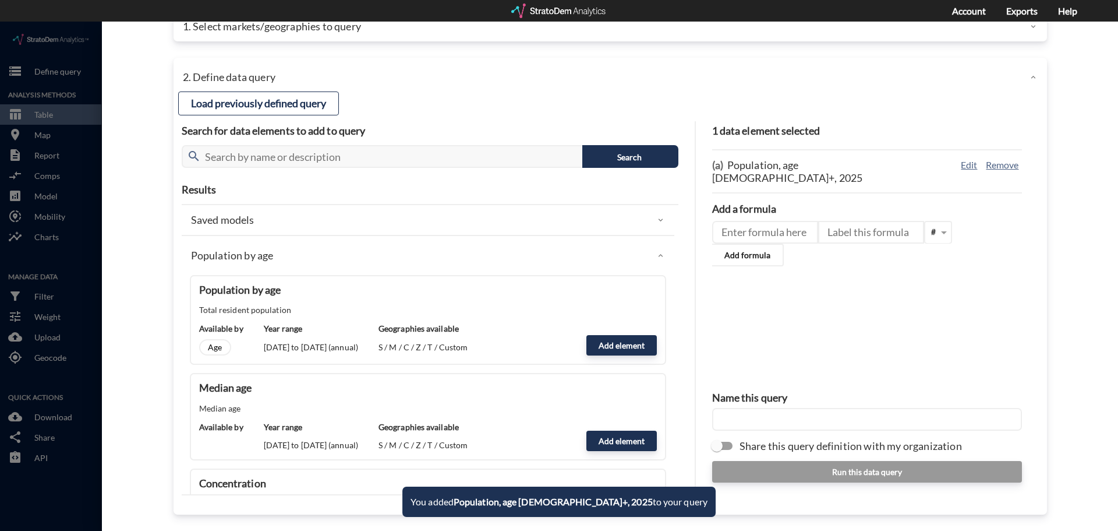
click input "text"
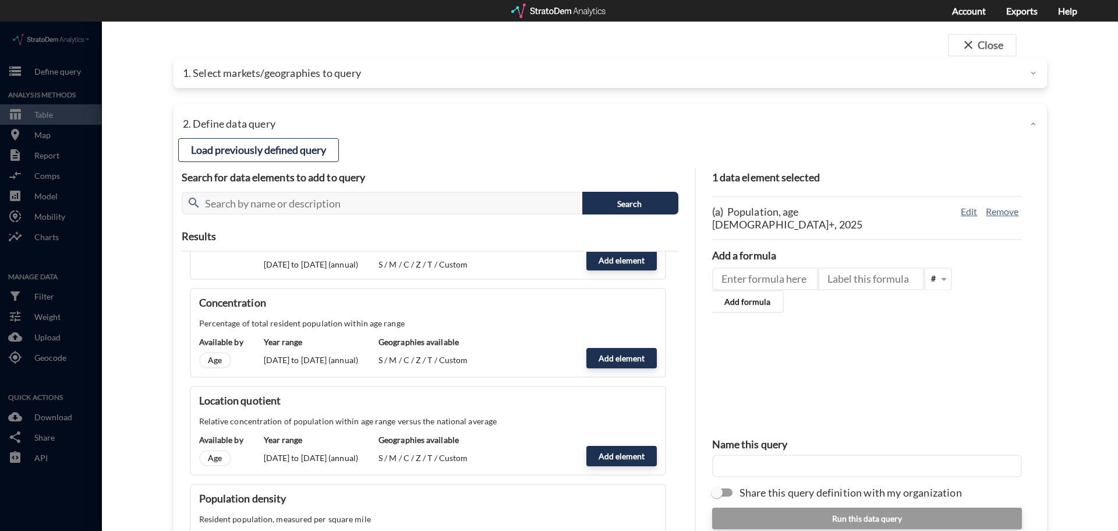
scroll to position [233, 0]
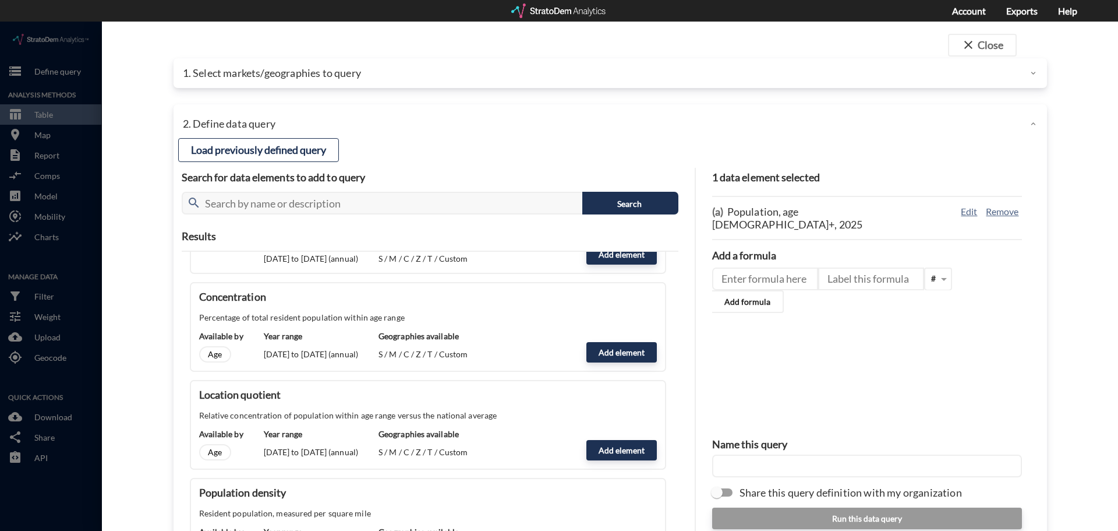
click input "text"
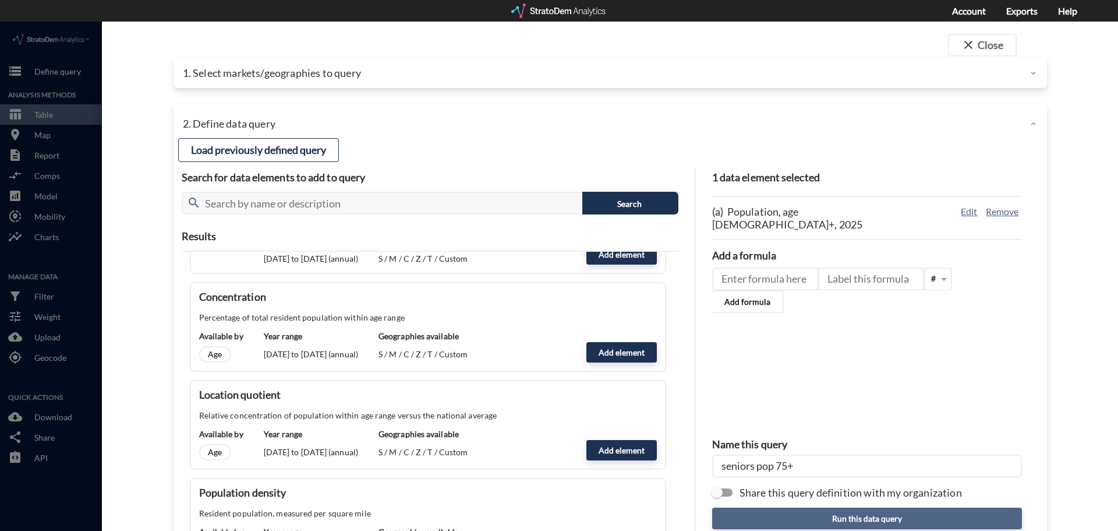
type input "seniors pop 75+"
click button "Run this data query"
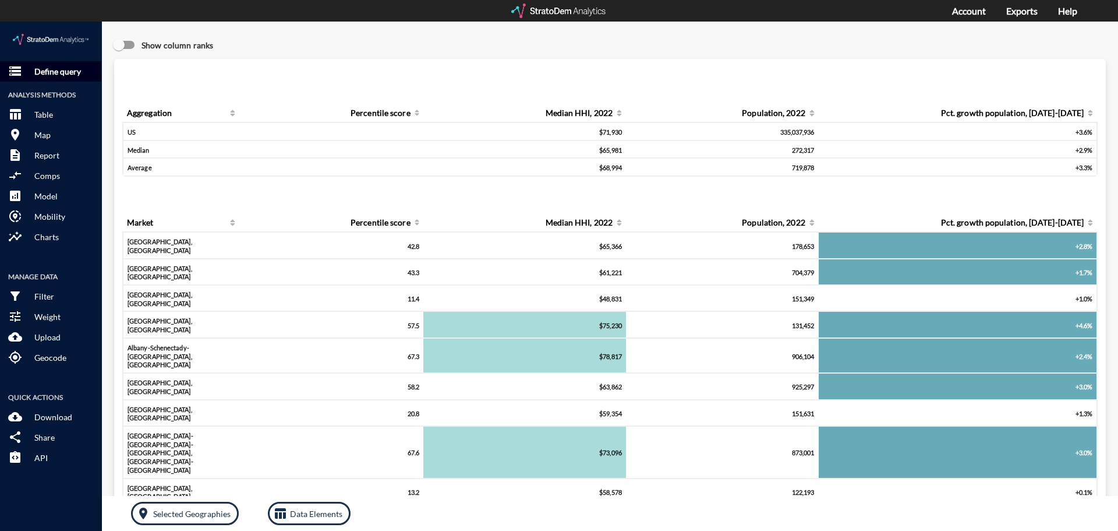
click p "Define query"
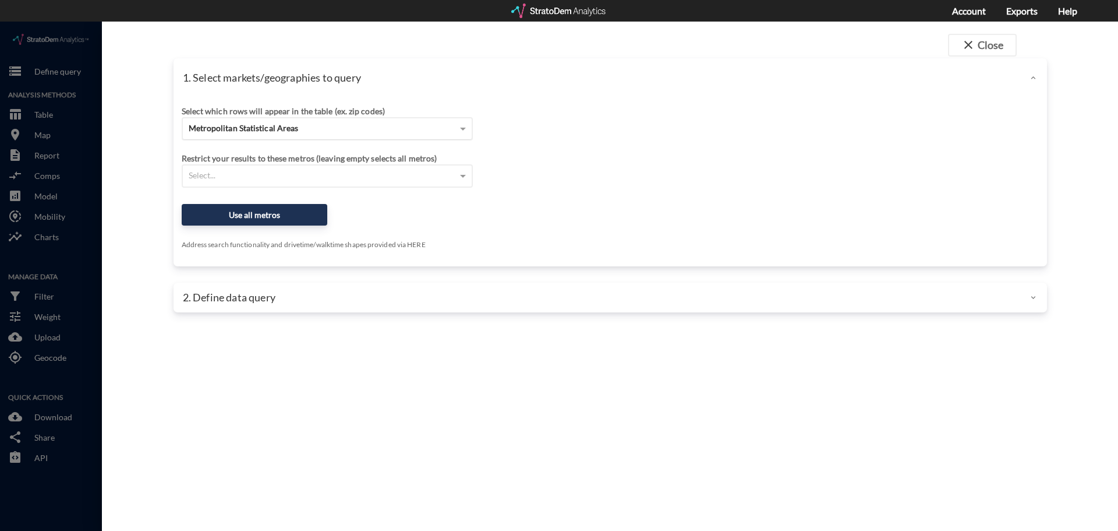
click div "Metropolitan Statistical Areas"
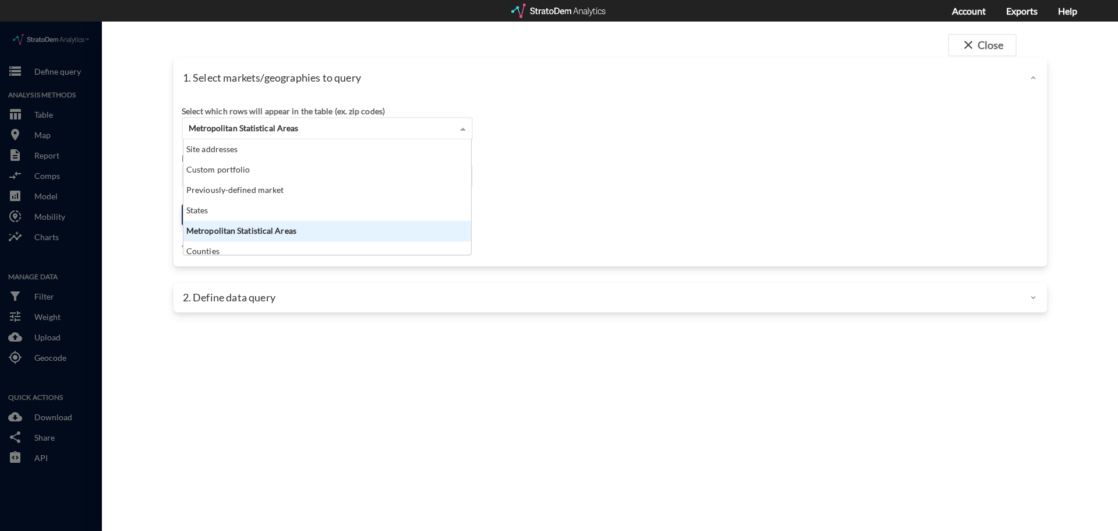
scroll to position [107, 281]
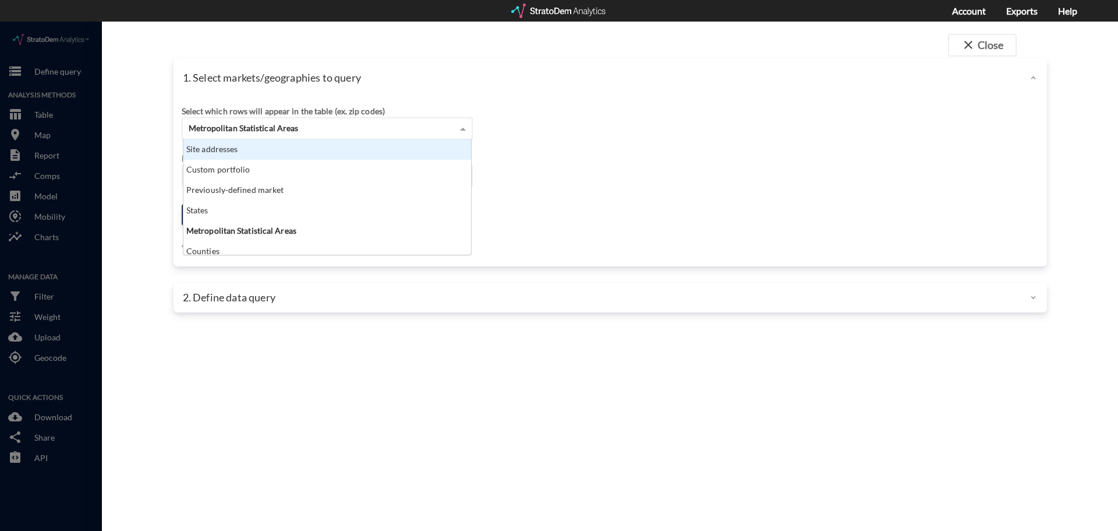
click div "Site addresses"
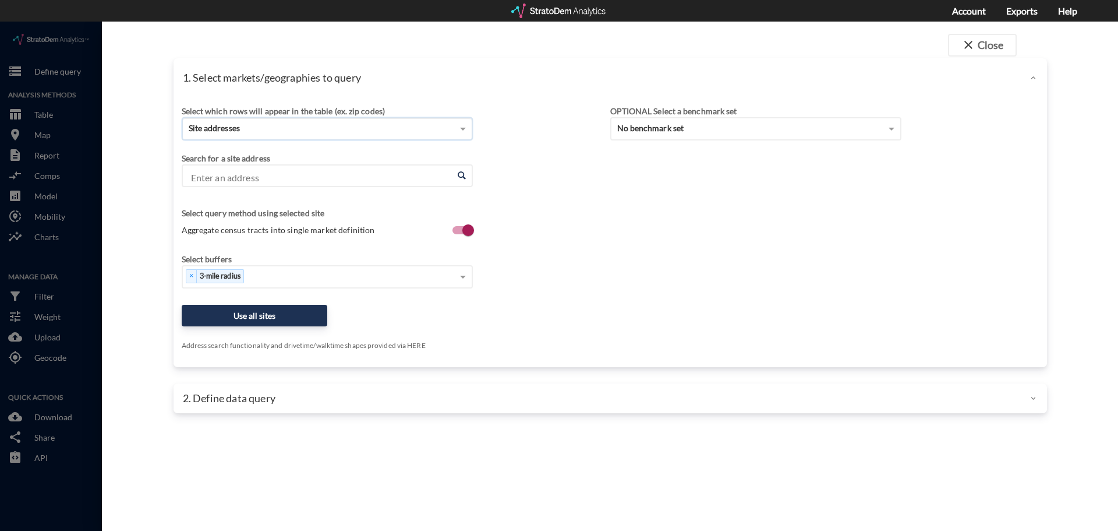
click input "Enter an address"
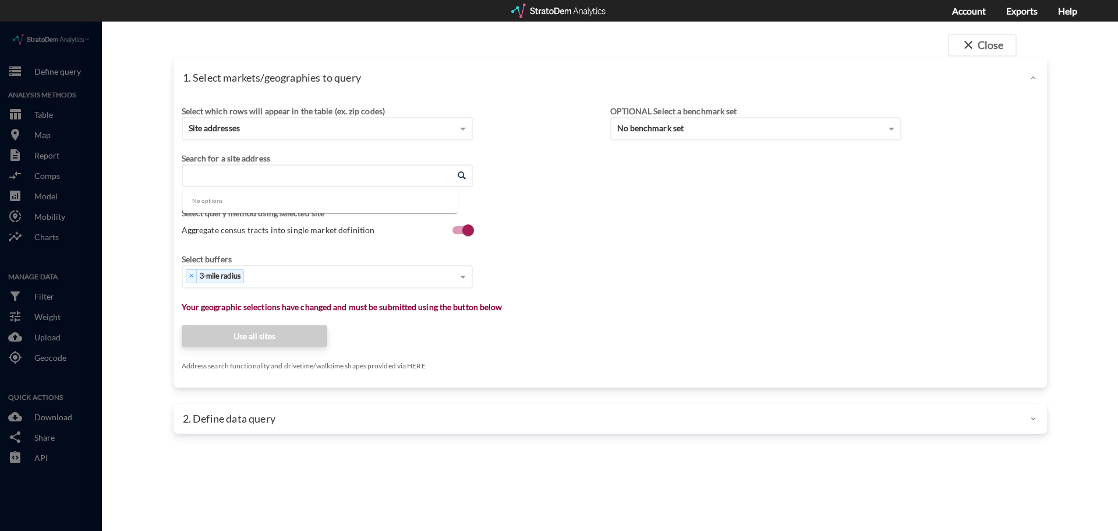
paste input "13160 SE 172nd Ave, Happy Valley, OR 97086"
click li "13160 SE 172nd Ave, Happy Valley, Oregon"
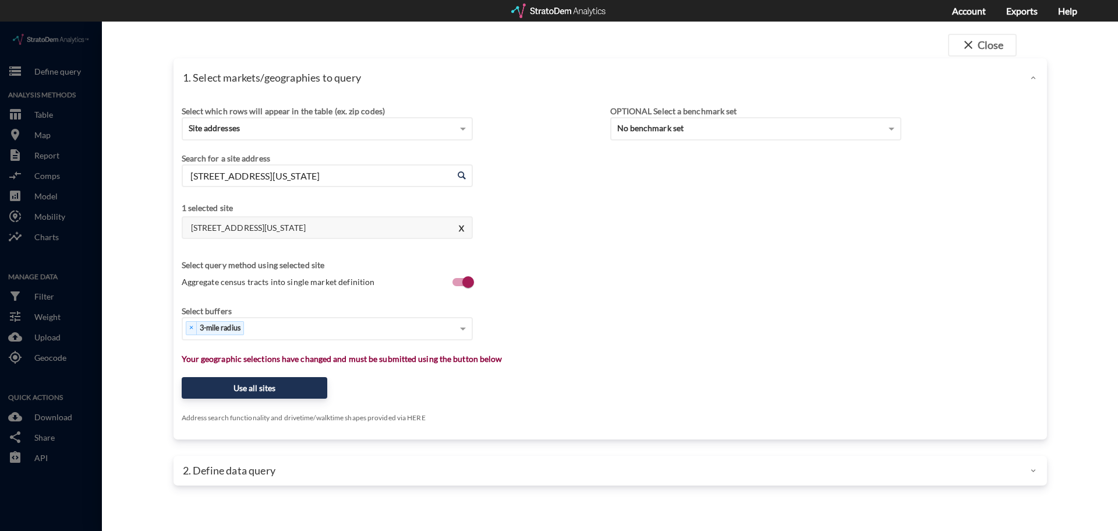
type input "13160 SE 172nd Ave, Happy Valley, Oregon"
click div "Search for a site address Enter an address 13160 SE 172nd Ave, Happy Valley, Or…"
click button "Use all sites"
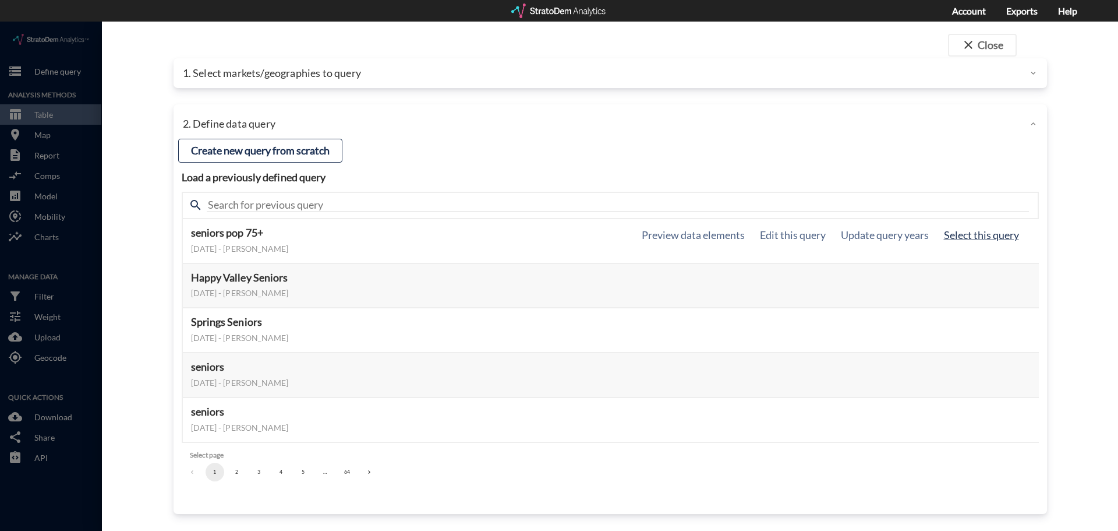
click button "Select this query"
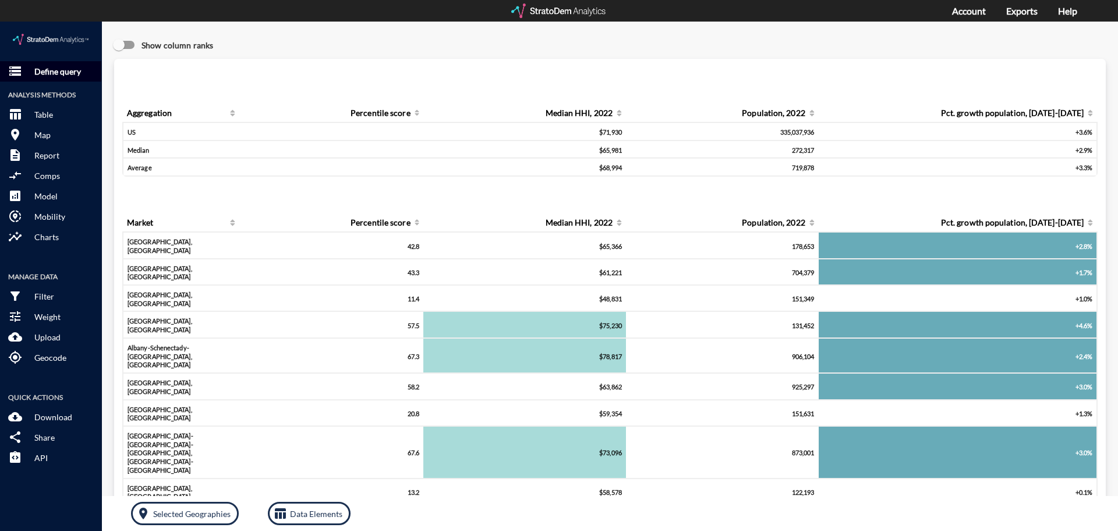
click p "Define query"
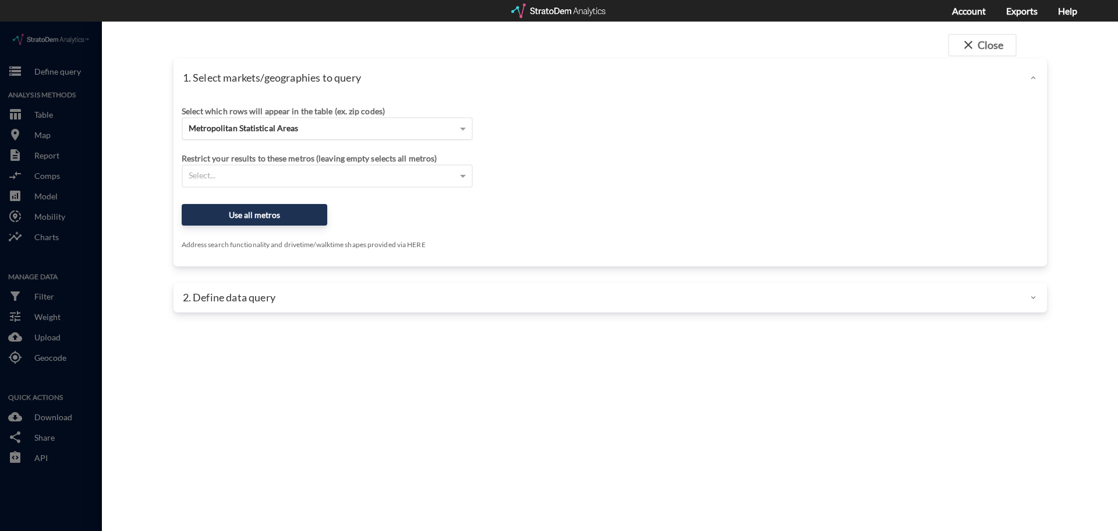
click span "Metropolitan Statistical Areas"
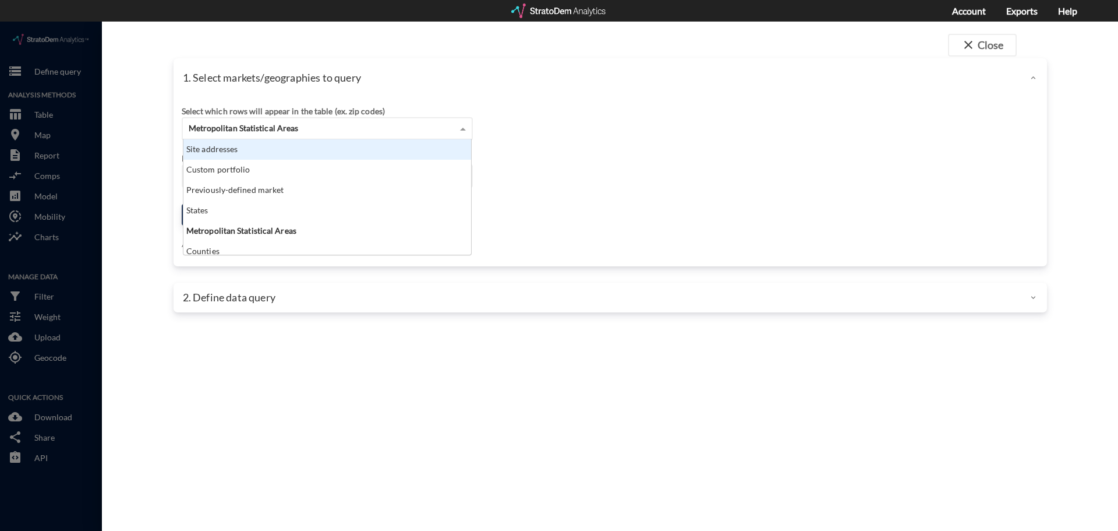
scroll to position [107, 281]
click div "Site addresses"
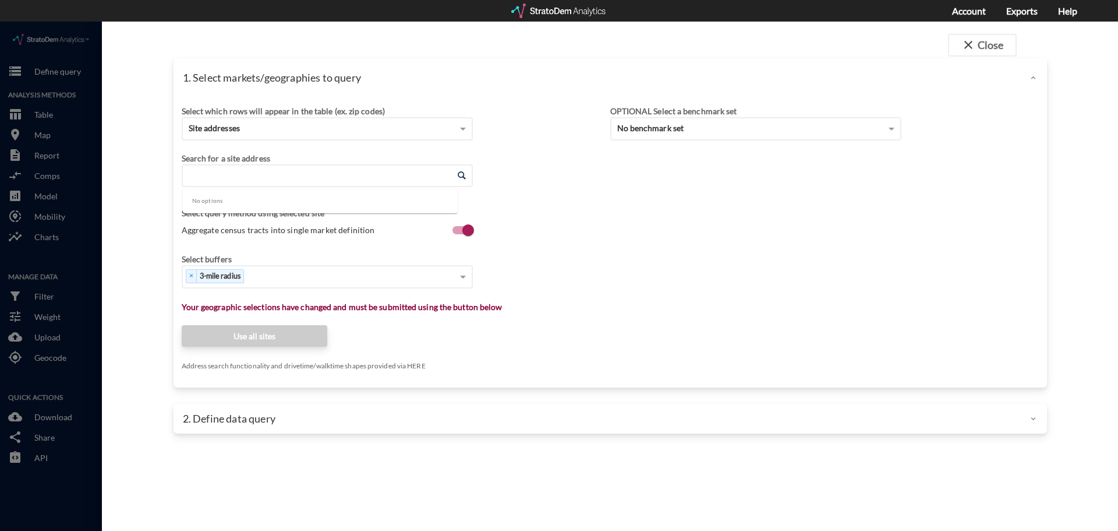
click input "Enter an address"
paste input "[STREET_ADDRESS][PERSON_NAME]"
click li "[STREET_ADDRESS][PERSON_NAME][US_STATE]"
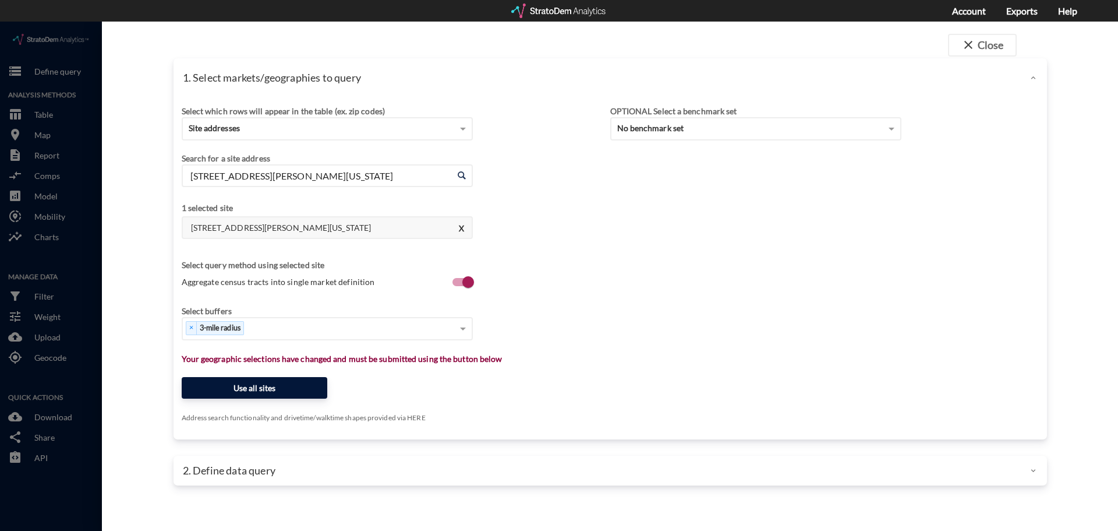
type input "[STREET_ADDRESS][PERSON_NAME][US_STATE]"
click button "Use all sites"
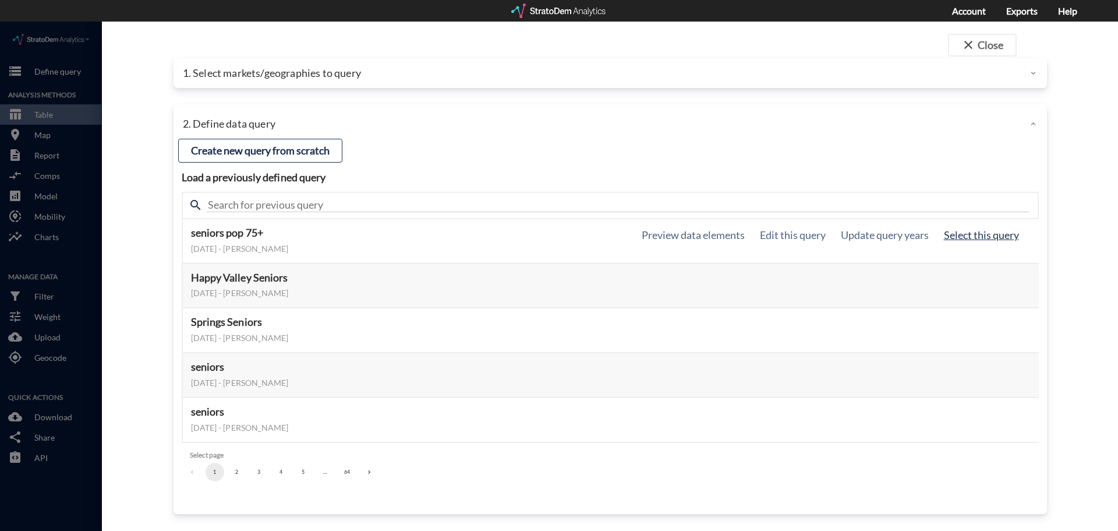
click button "Select this query"
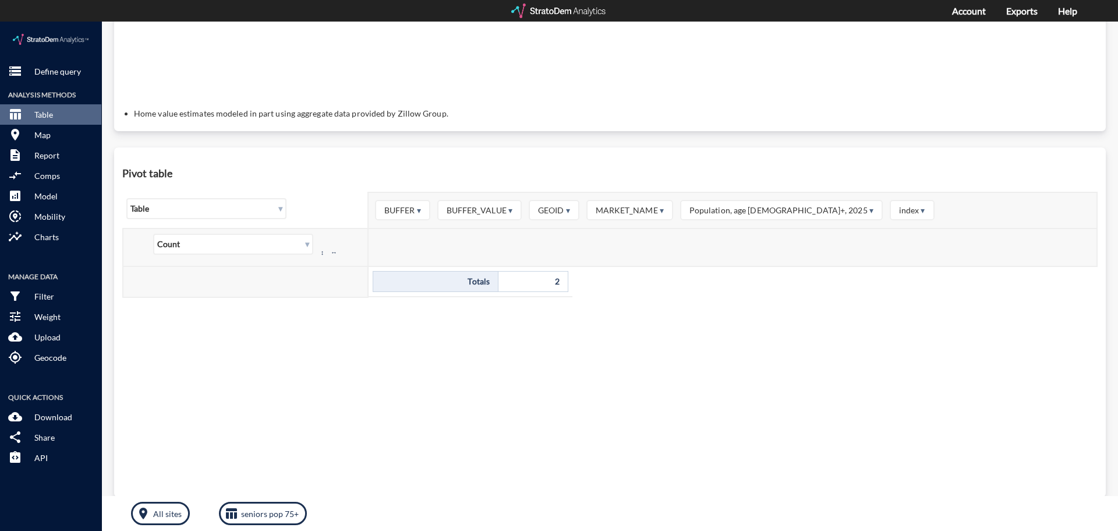
scroll to position [9, 0]
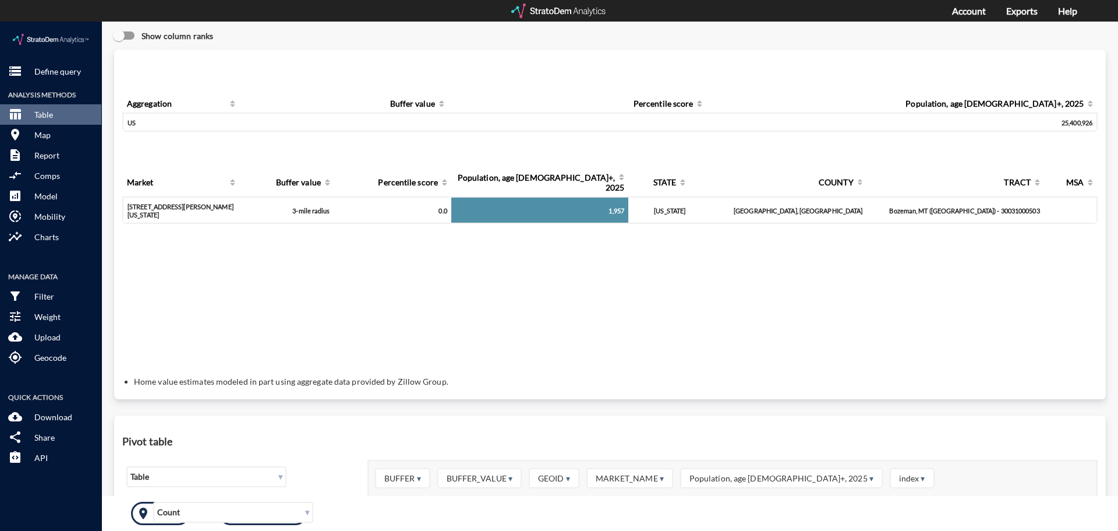
click div "▾ Count"
click button "room All sites"
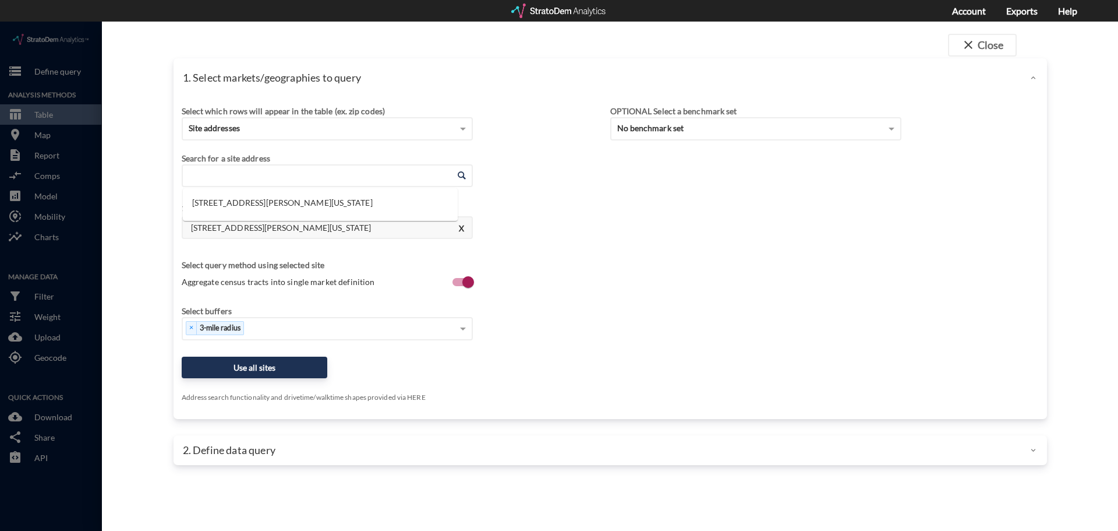
click input "Enter an address"
paste input "[STREET_ADDRESS][PERSON_NAME]"
drag, startPoint x: 408, startPoint y: 151, endPoint x: 177, endPoint y: 150, distance: 230.6
click div "Select which rows will appear in the table (ex. zip codes) Site addresses Selec…"
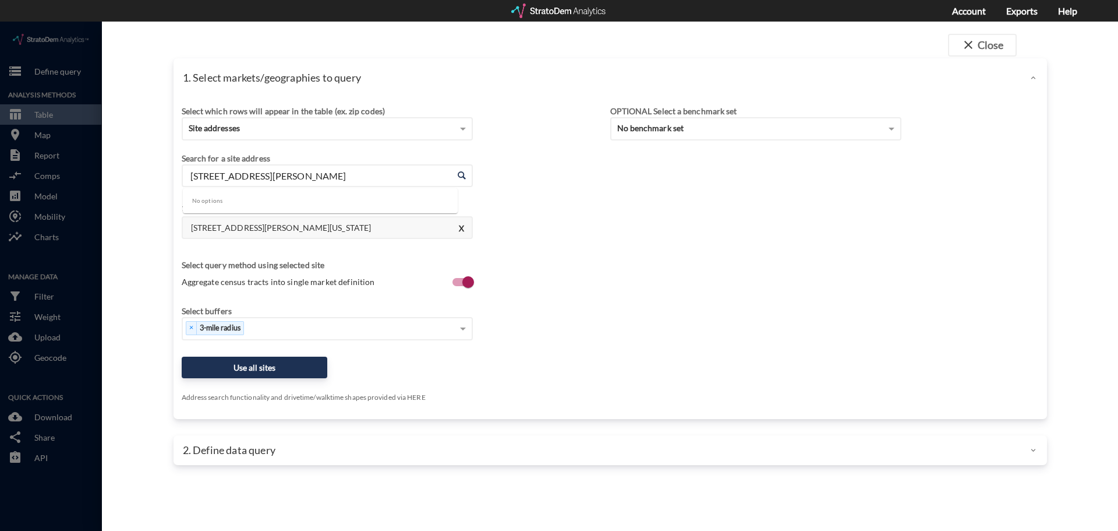
click input "[STREET_ADDRESS][PERSON_NAME]"
click li "[STREET_ADDRESS][PERSON_NAME][US_STATE]"
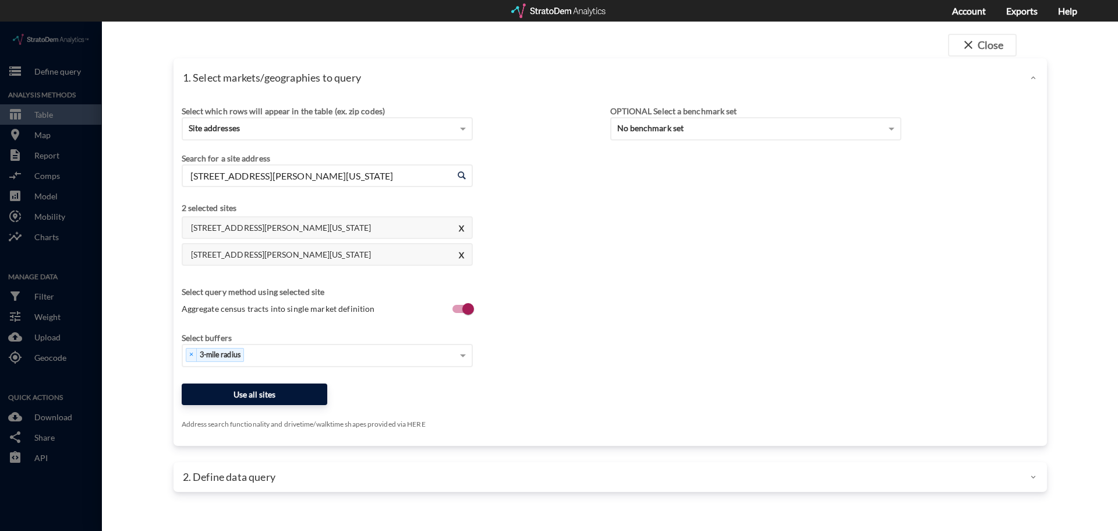
type input "[STREET_ADDRESS][PERSON_NAME][US_STATE]"
click button "Use all sites"
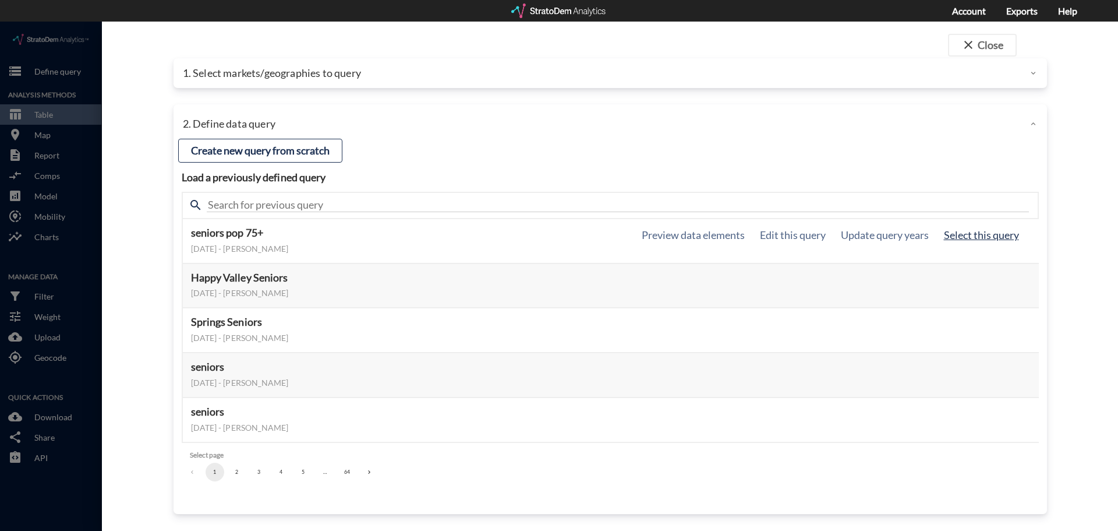
click button "Select this query"
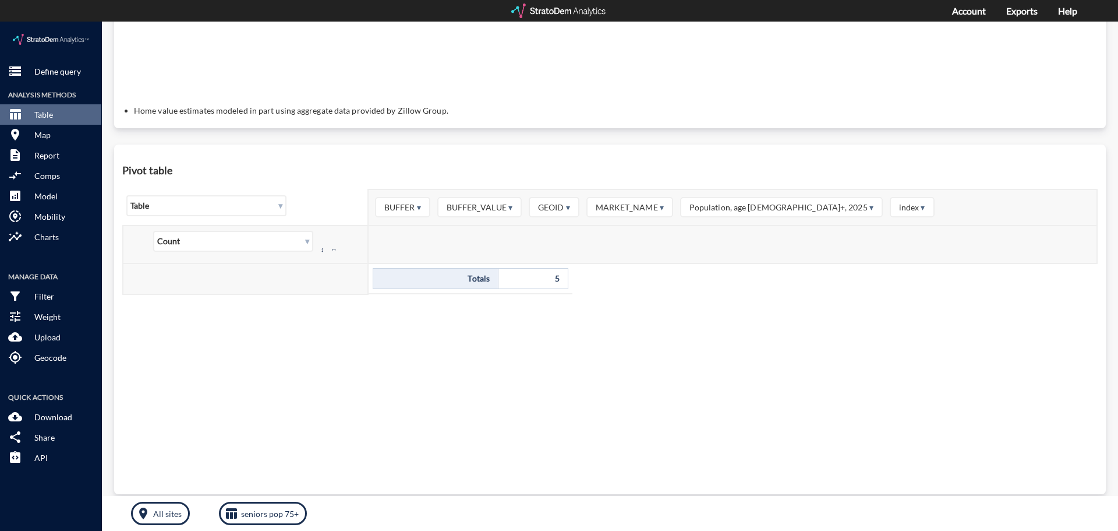
scroll to position [301, 0]
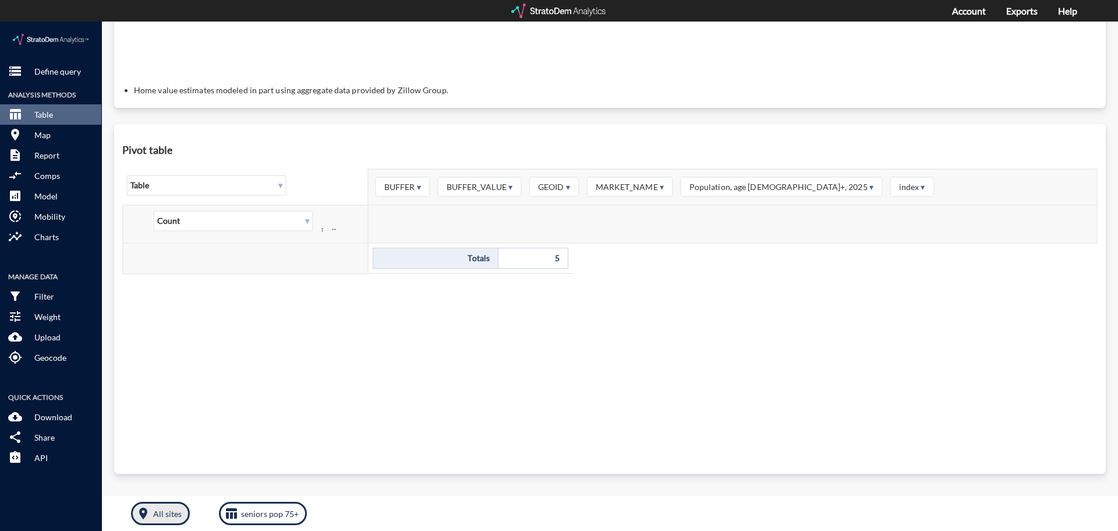
click p "All sites"
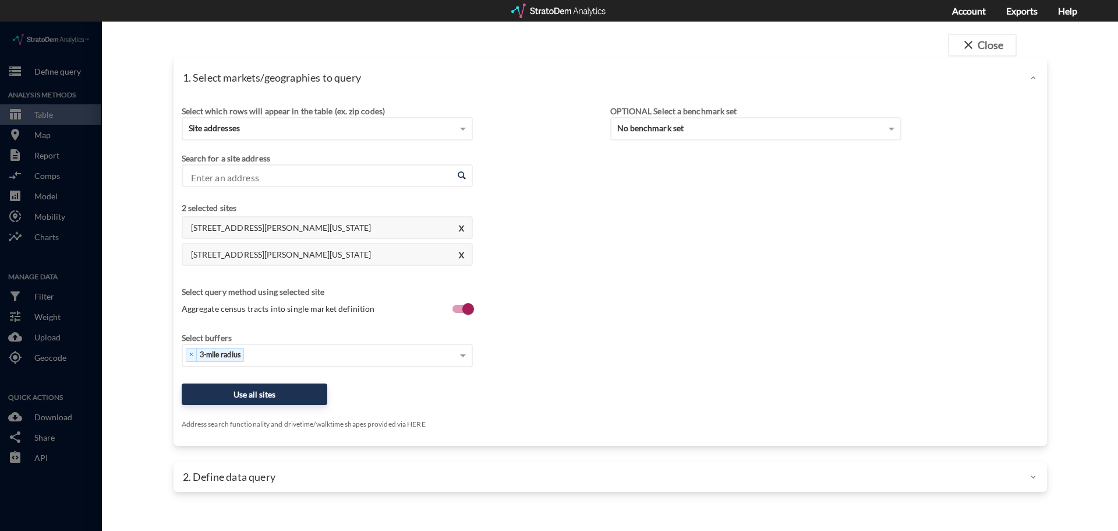
click input "Enter an address"
paste input "[STREET_ADDRESS][PERSON_NAME]"
click li "[STREET_ADDRESS][PERSON_NAME][US_STATE]"
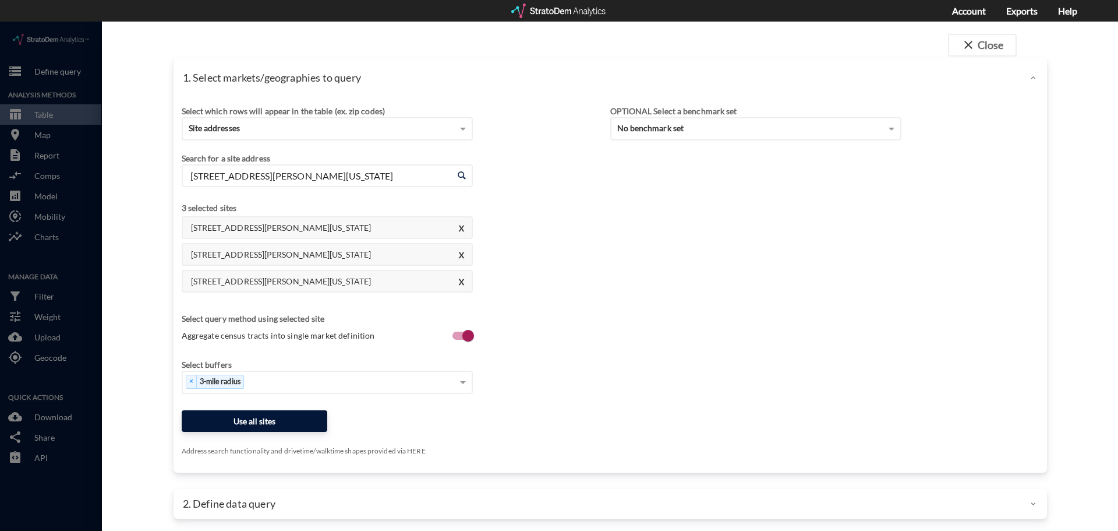
type input "[STREET_ADDRESS][PERSON_NAME][US_STATE]"
click button "Use all sites"
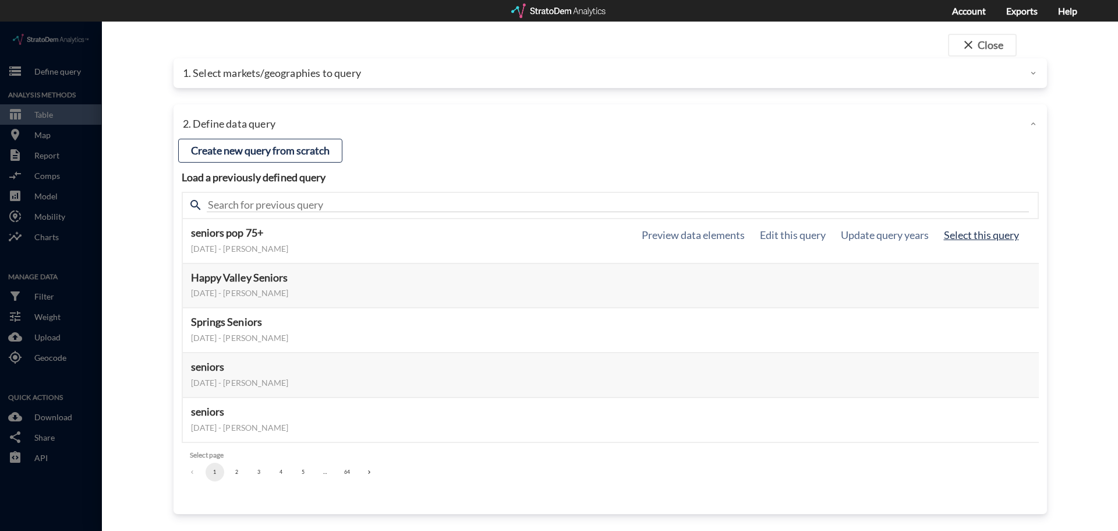
click button "Select this query"
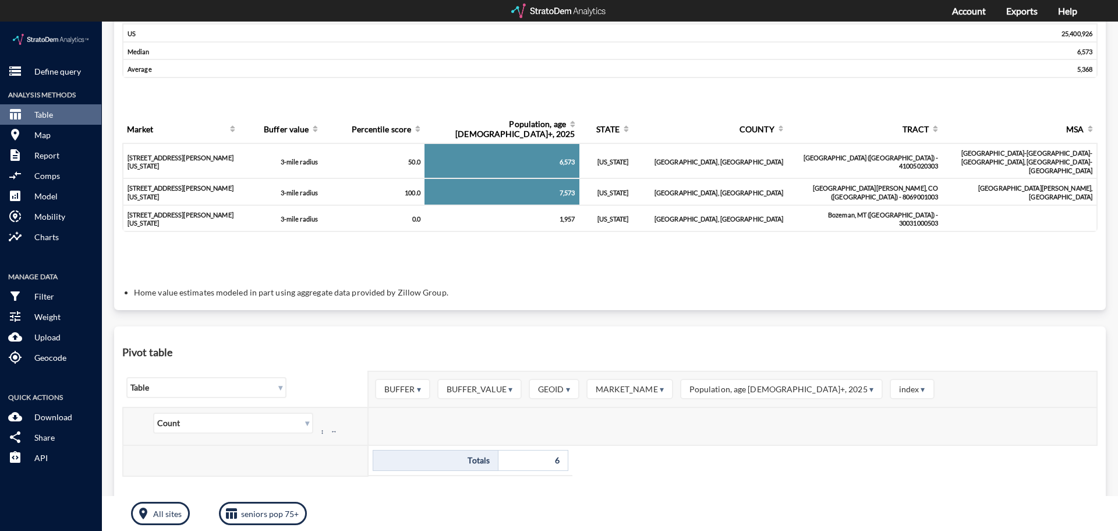
scroll to position [175, 0]
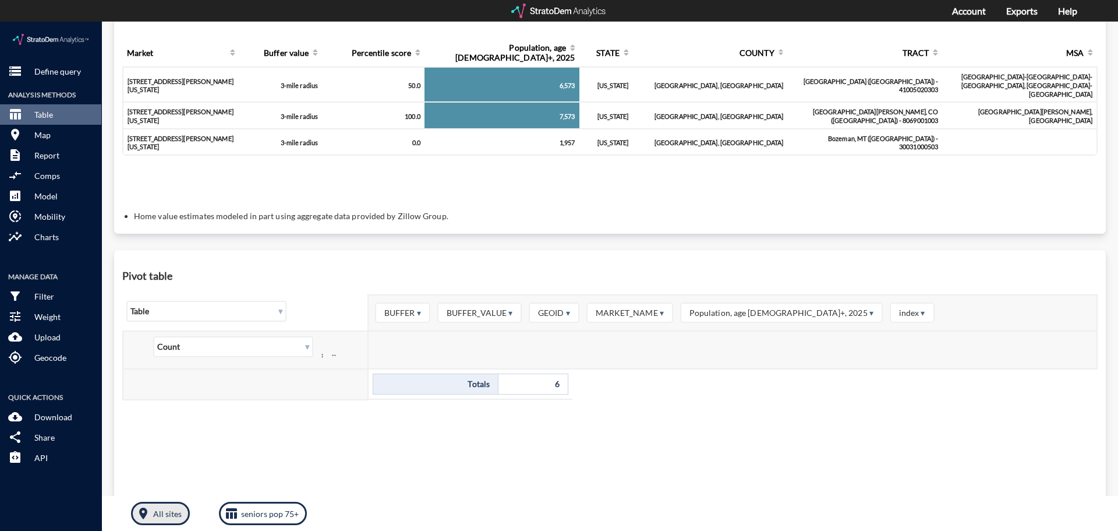
click p "All sites"
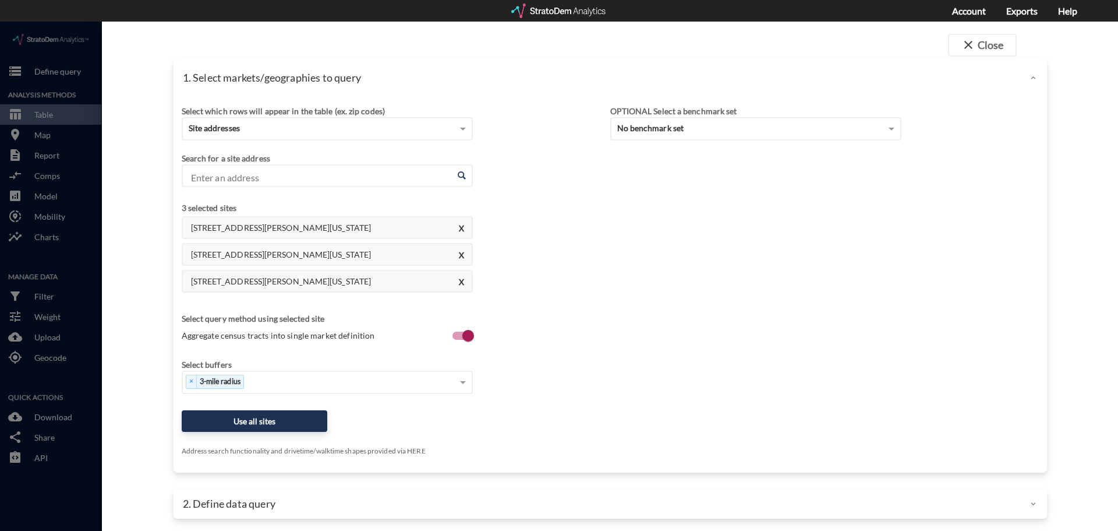
click input "Enter an address"
paste input "[STREET_ADDRESS][PERSON_NAME]"
click li "[STREET_ADDRESS][PERSON_NAME][US_STATE]"
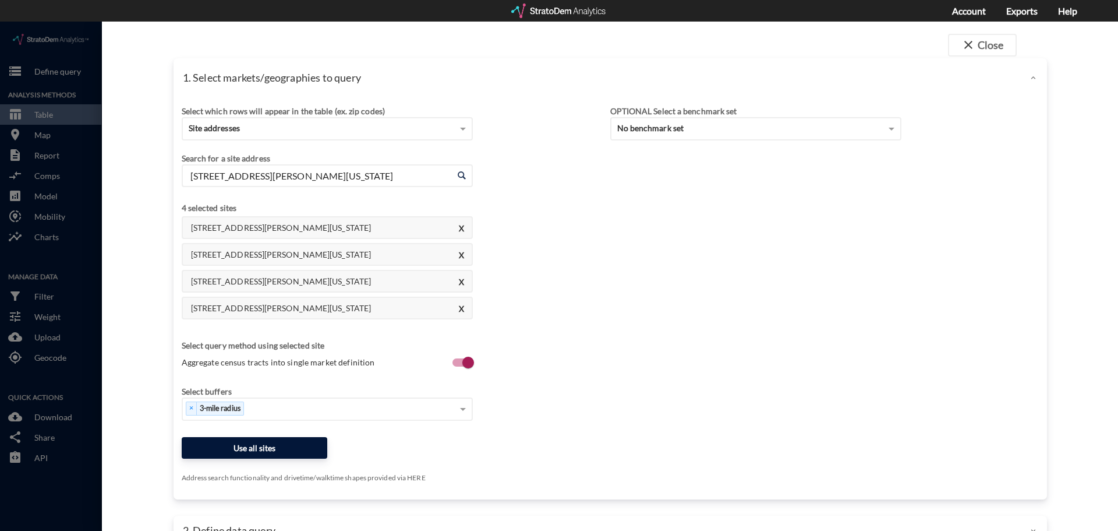
type input "[STREET_ADDRESS][PERSON_NAME][US_STATE]"
click button "Use all sites"
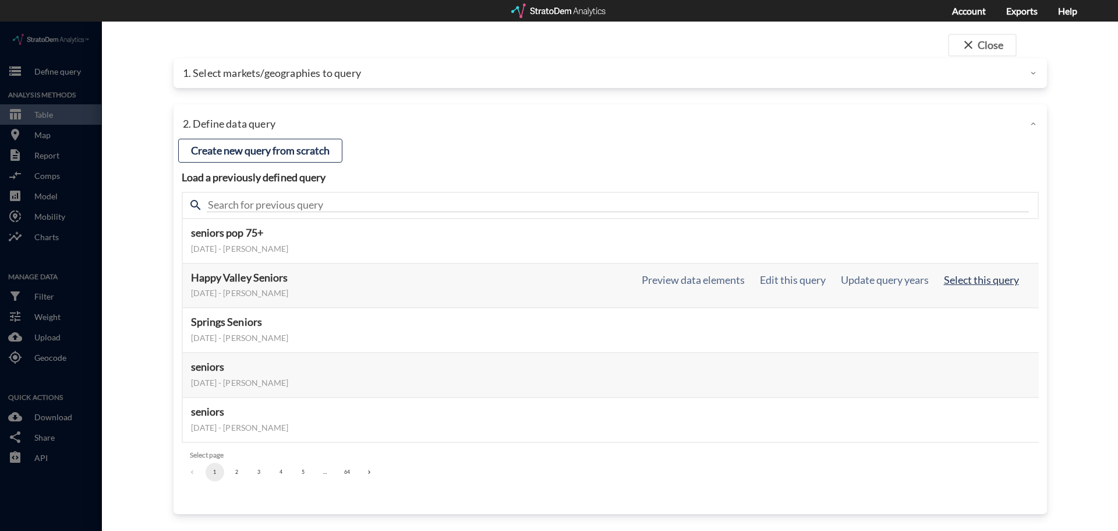
click button "Select this query"
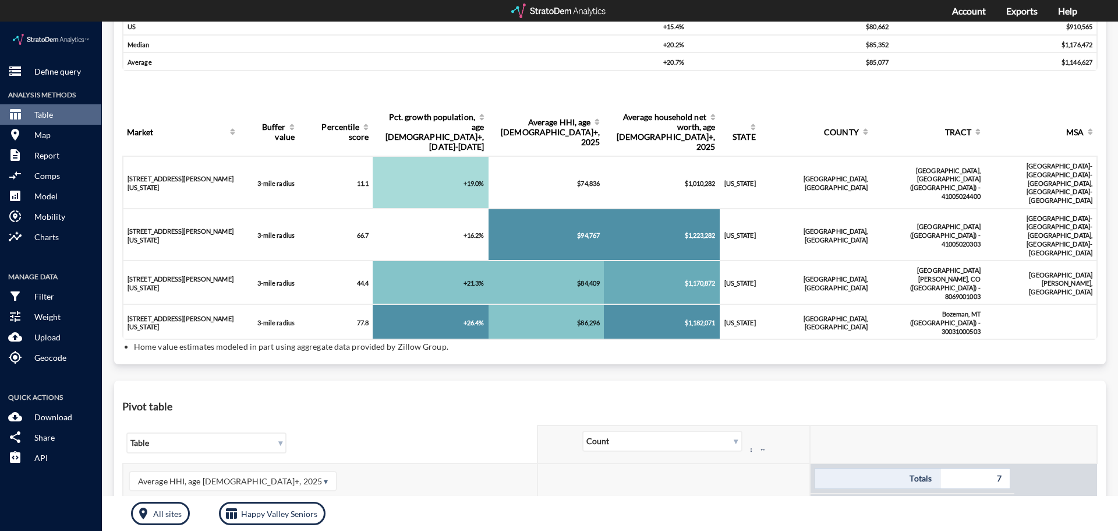
scroll to position [0, 0]
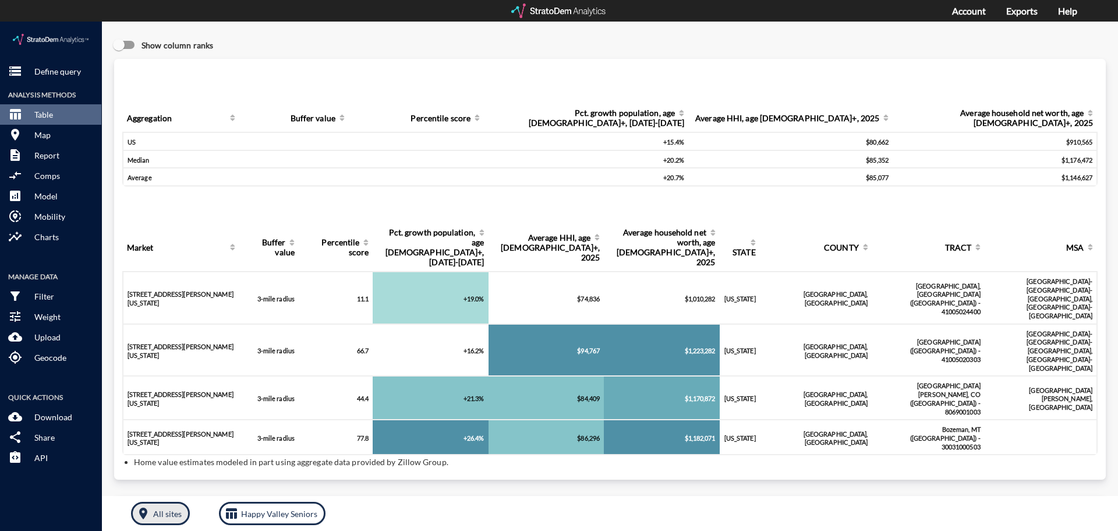
click p "All sites"
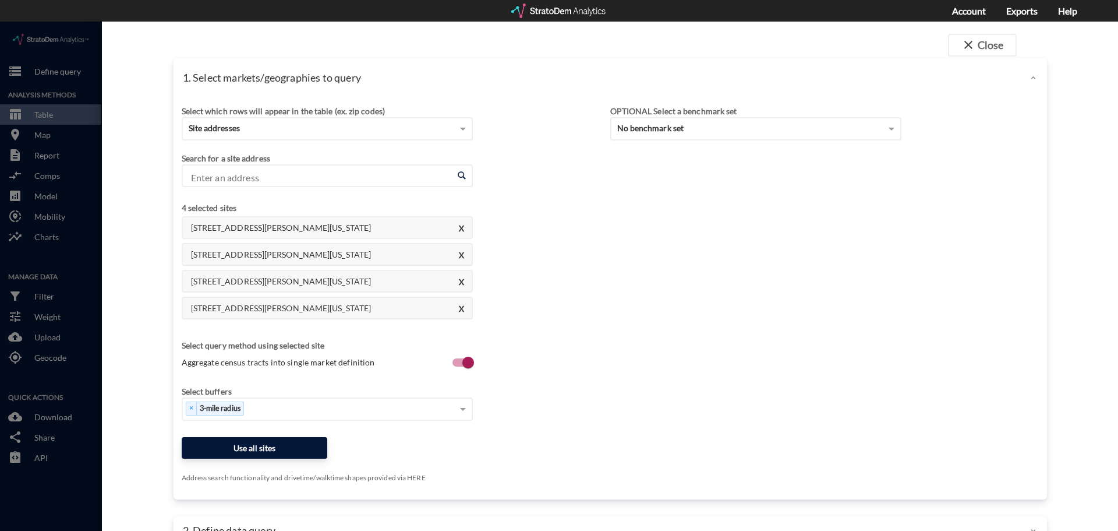
click button "Use all sites"
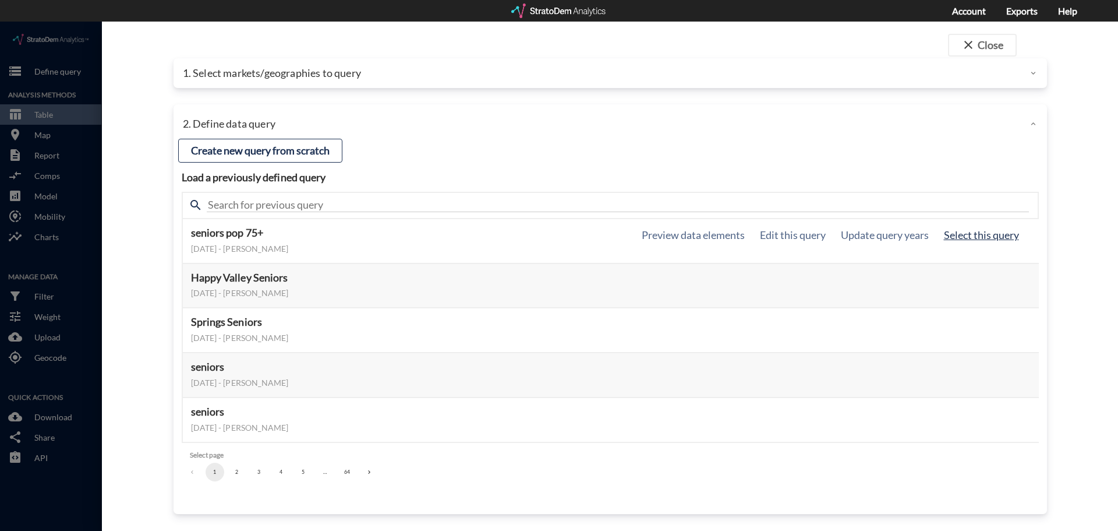
click button "Select this query"
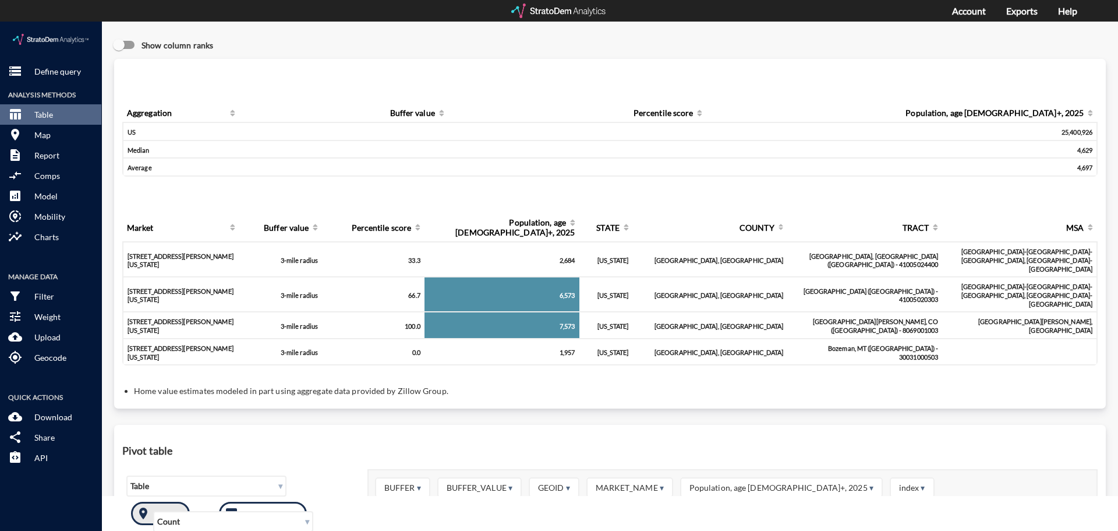
click p "All sites"
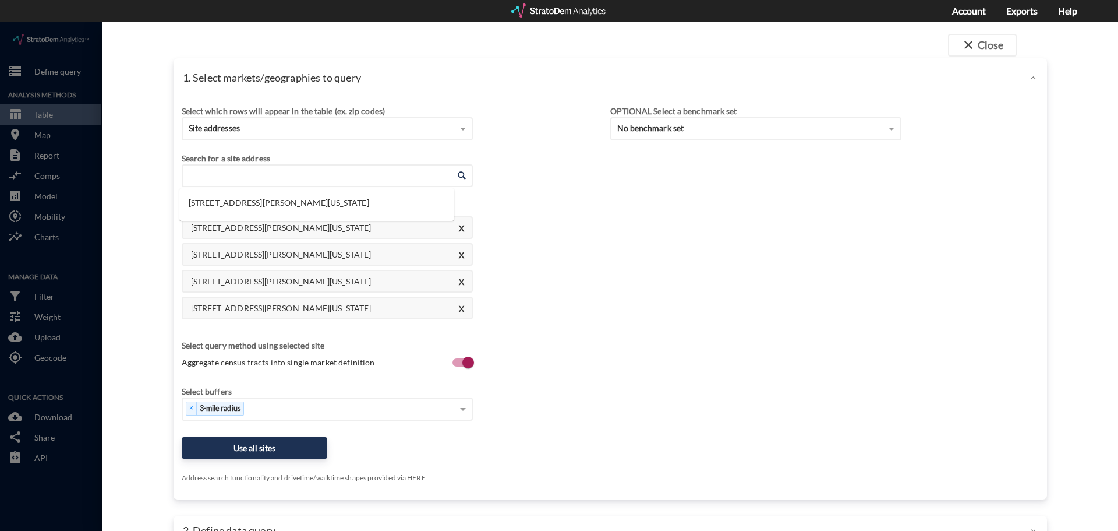
click input "Enter an address"
paste input "[STREET_ADDRESS]"
click li "[STREET_ADDRESS][US_STATE]"
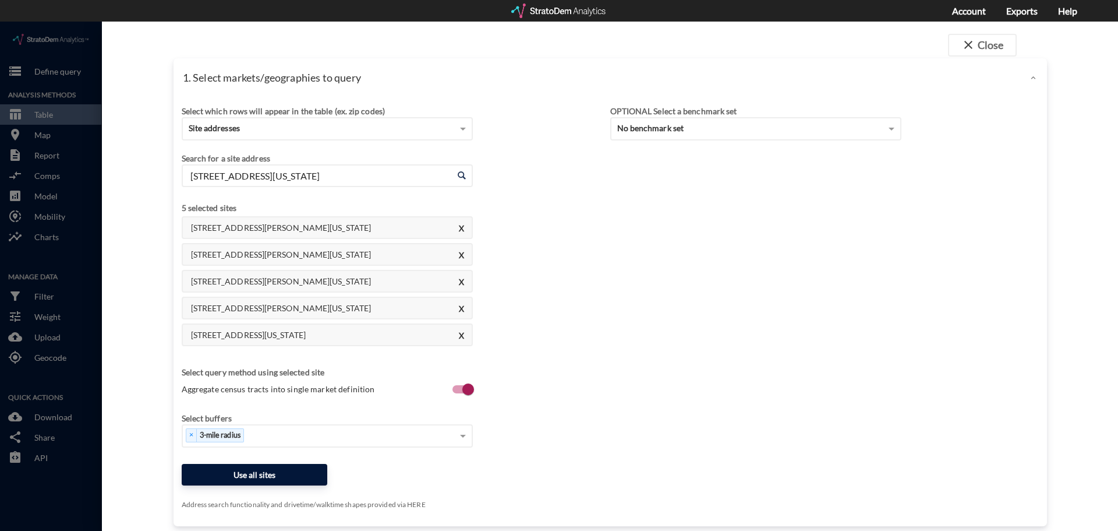
type input "[STREET_ADDRESS][US_STATE]"
click button "Use all sites"
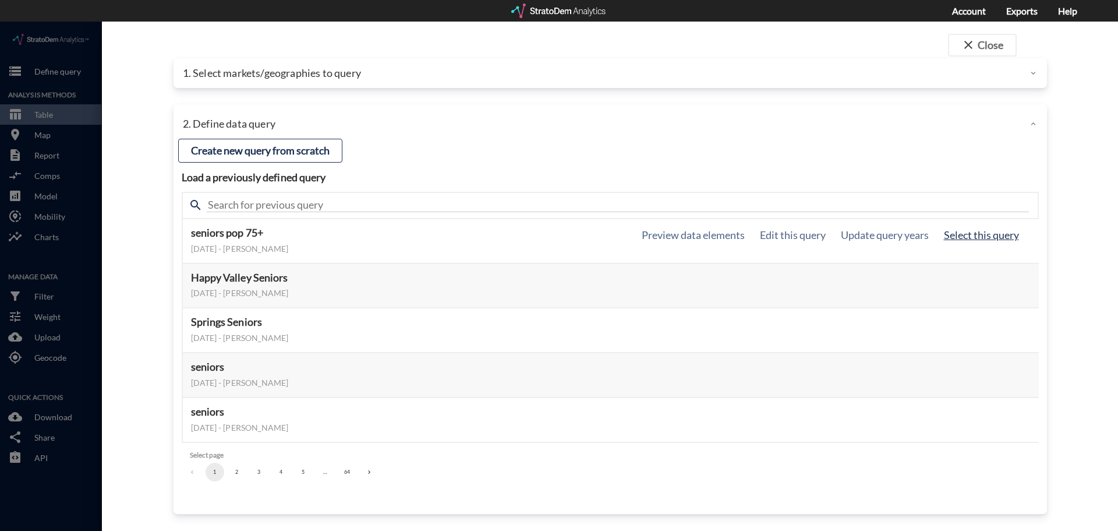
click button "Select this query"
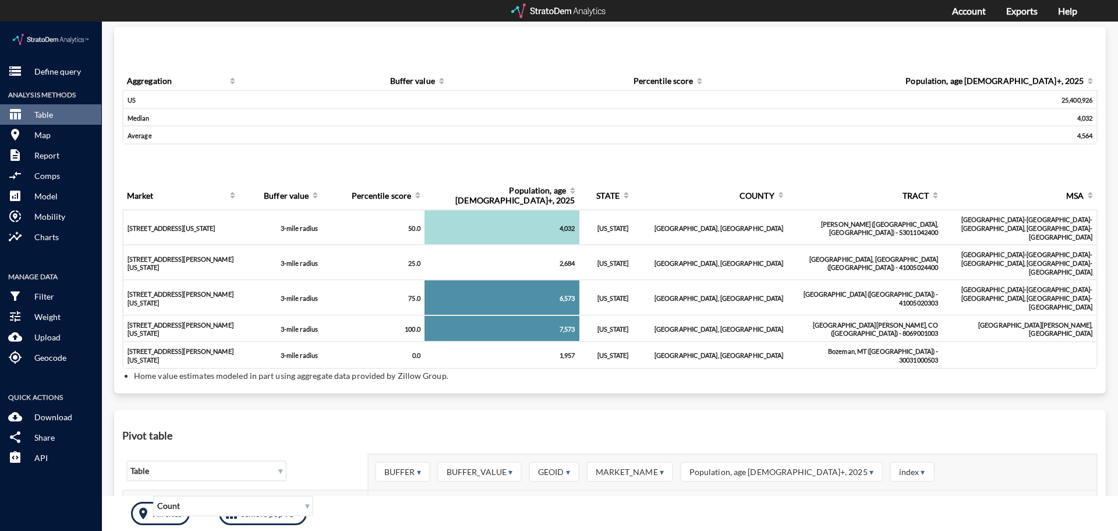
scroll to position [58, 0]
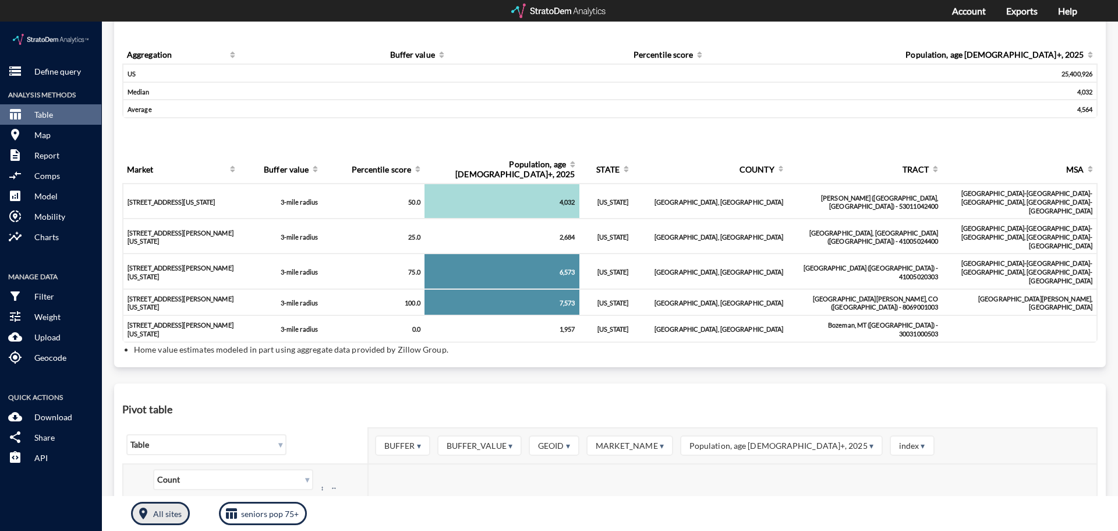
click p "All sites"
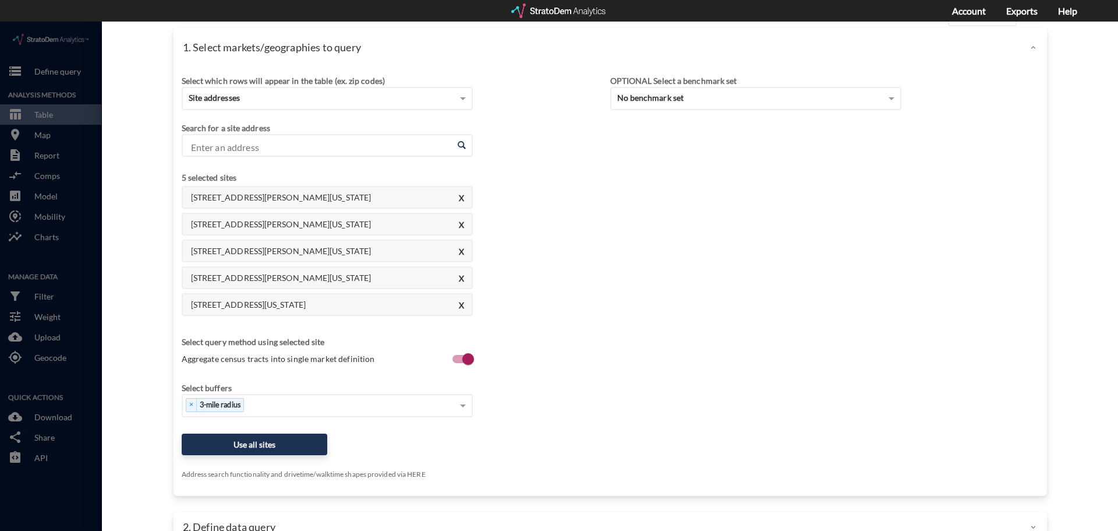
scroll to position [58, 0]
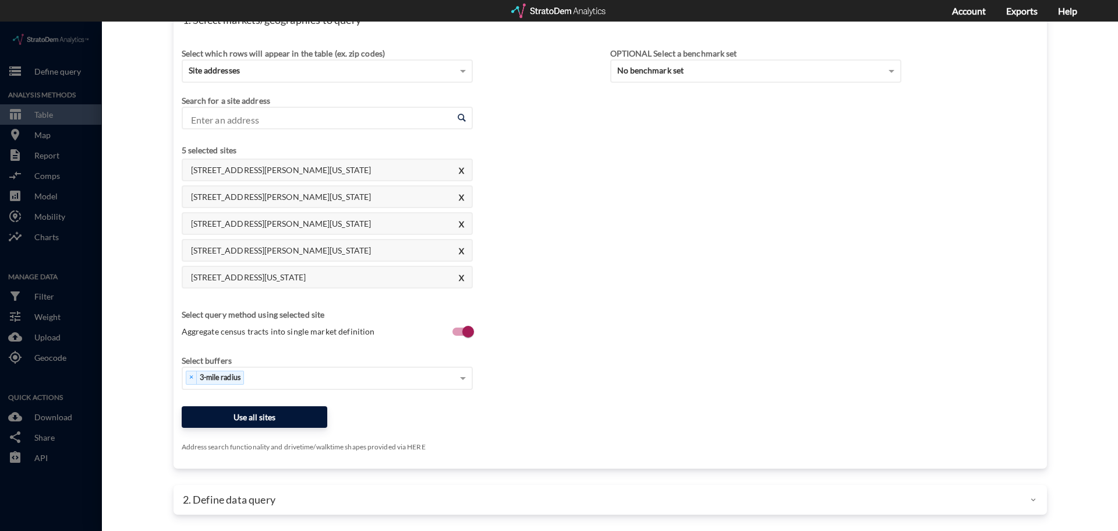
click button "Use all sites"
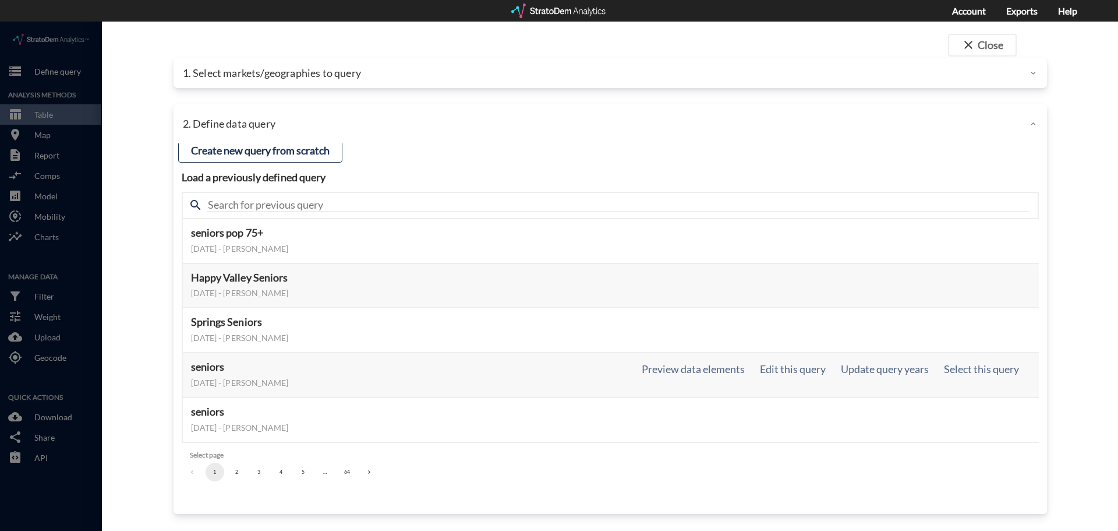
scroll to position [0, 0]
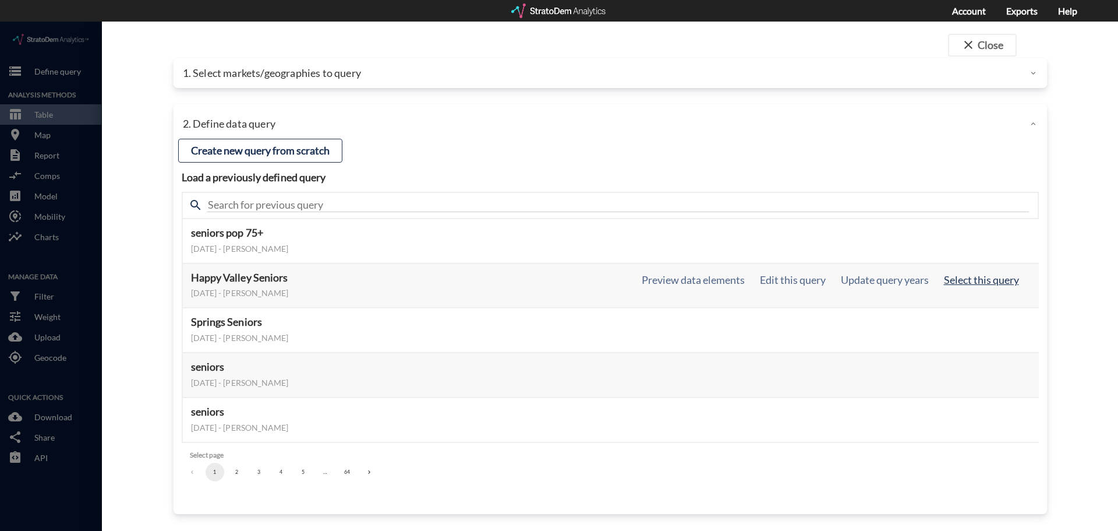
click button "Select this query"
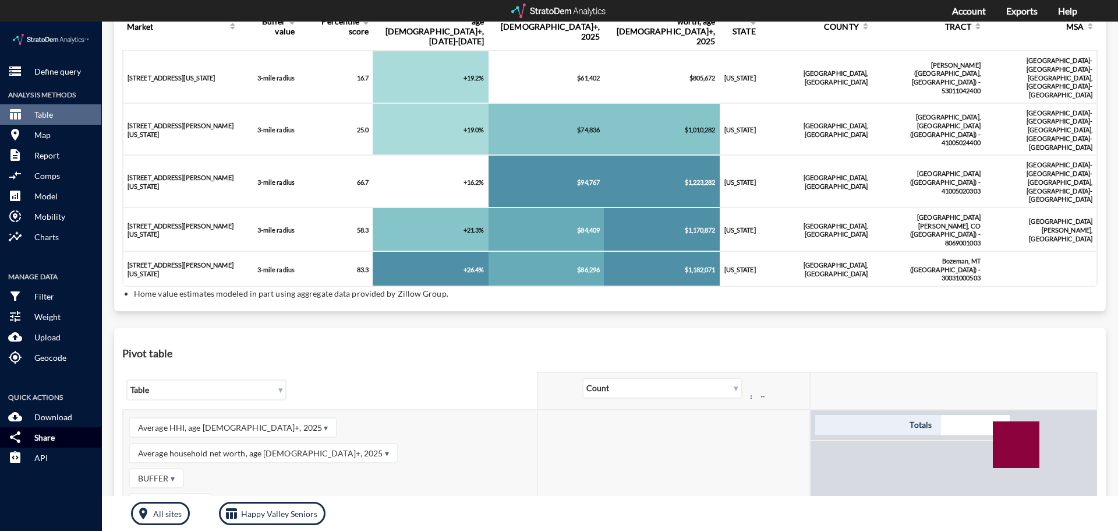
scroll to position [58, 0]
